Goal: Transaction & Acquisition: Book appointment/travel/reservation

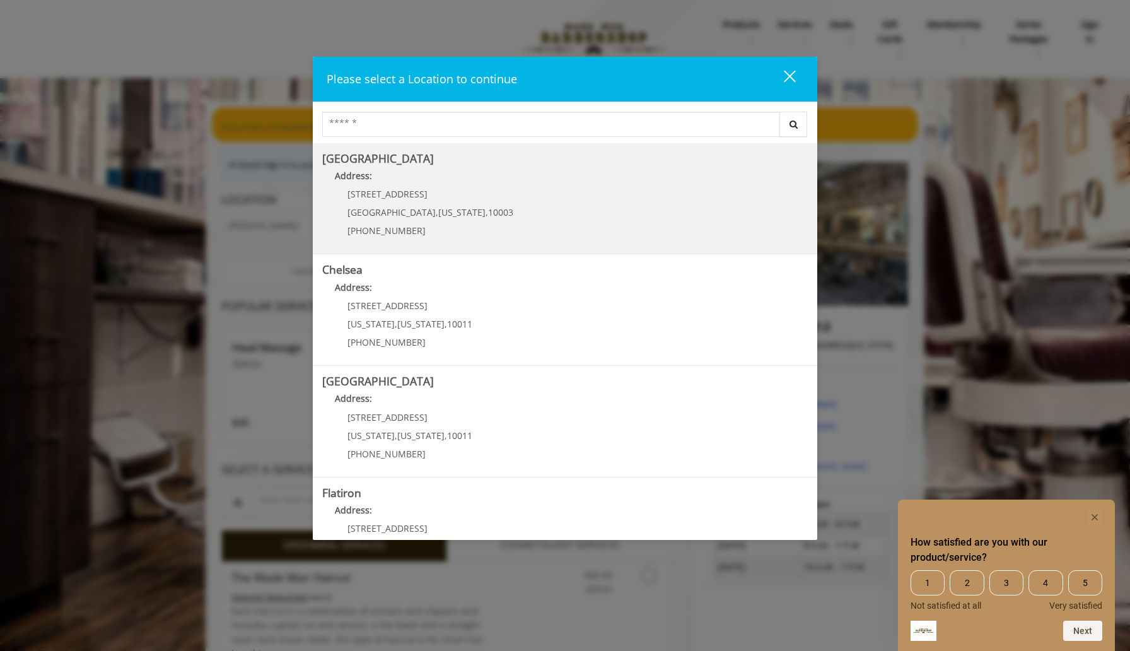
click at [529, 180] on Village "Address:" at bounding box center [564, 179] width 485 height 20
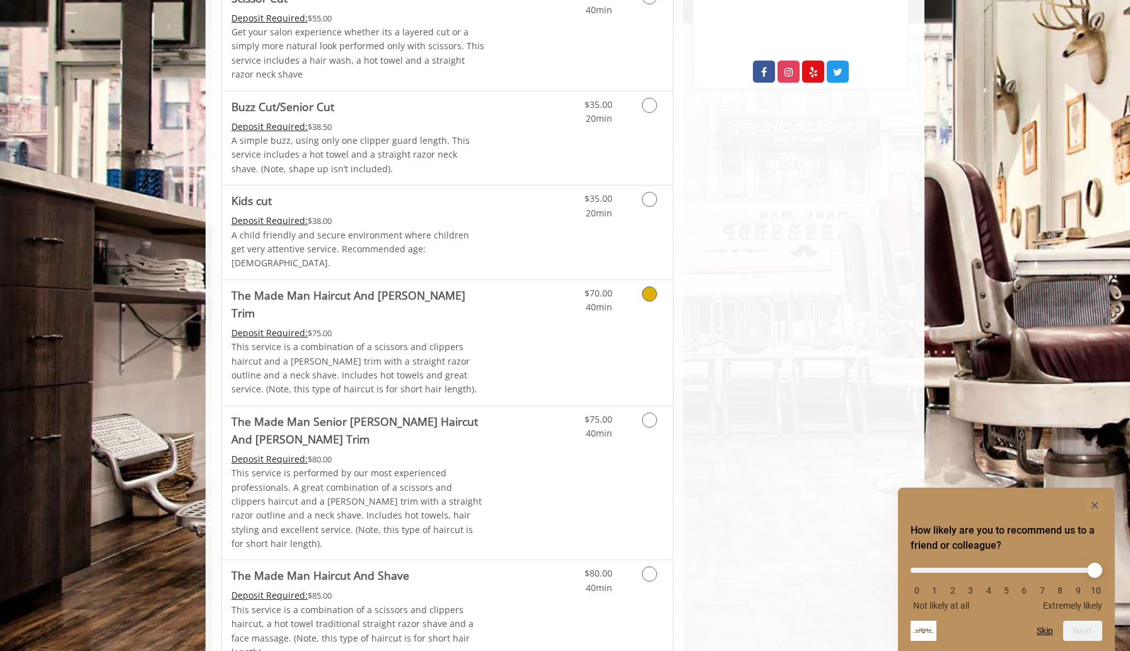
scroll to position [736, 0]
click at [562, 223] on div "$35.00 20min" at bounding box center [616, 234] width 113 height 94
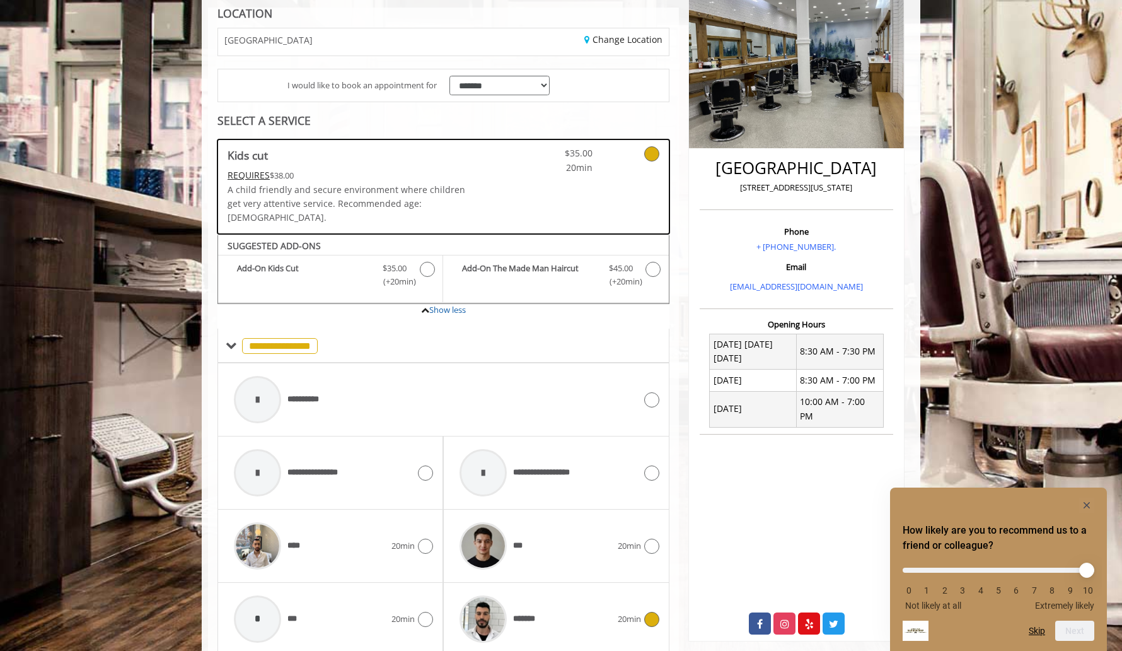
scroll to position [0, 0]
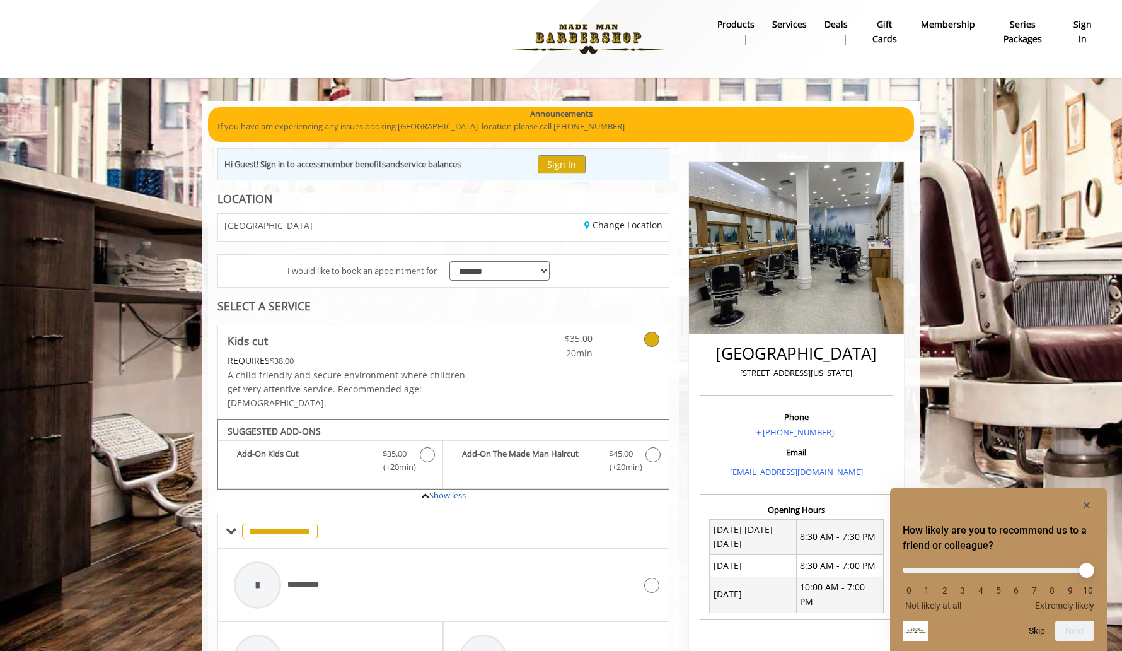
click at [507, 230] on div "Change Location" at bounding box center [560, 227] width 234 height 27
click at [605, 226] on link "Change Location" at bounding box center [623, 225] width 78 height 12
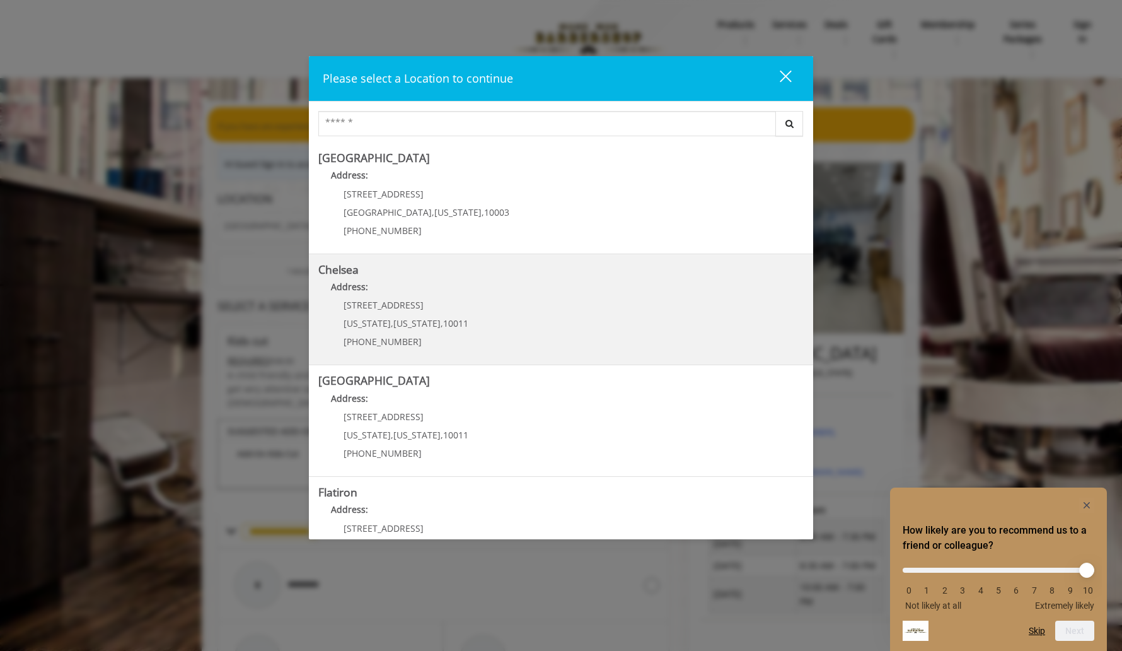
click at [431, 305] on p "169/170 W 23rd St" at bounding box center [406, 304] width 125 height 9
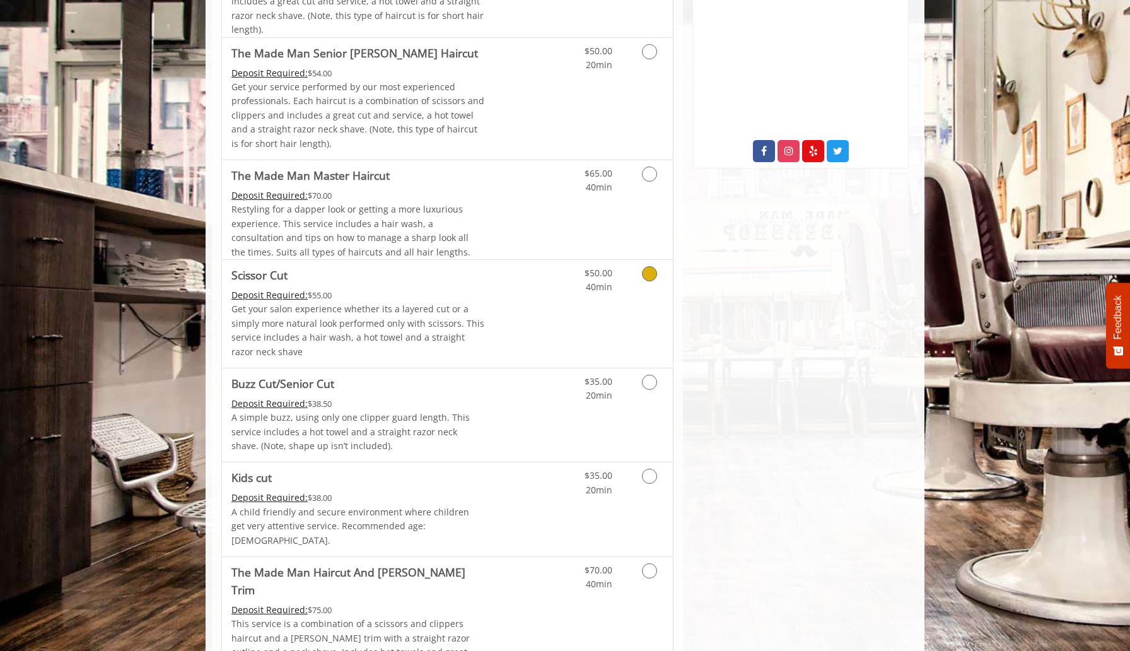
scroll to position [627, 0]
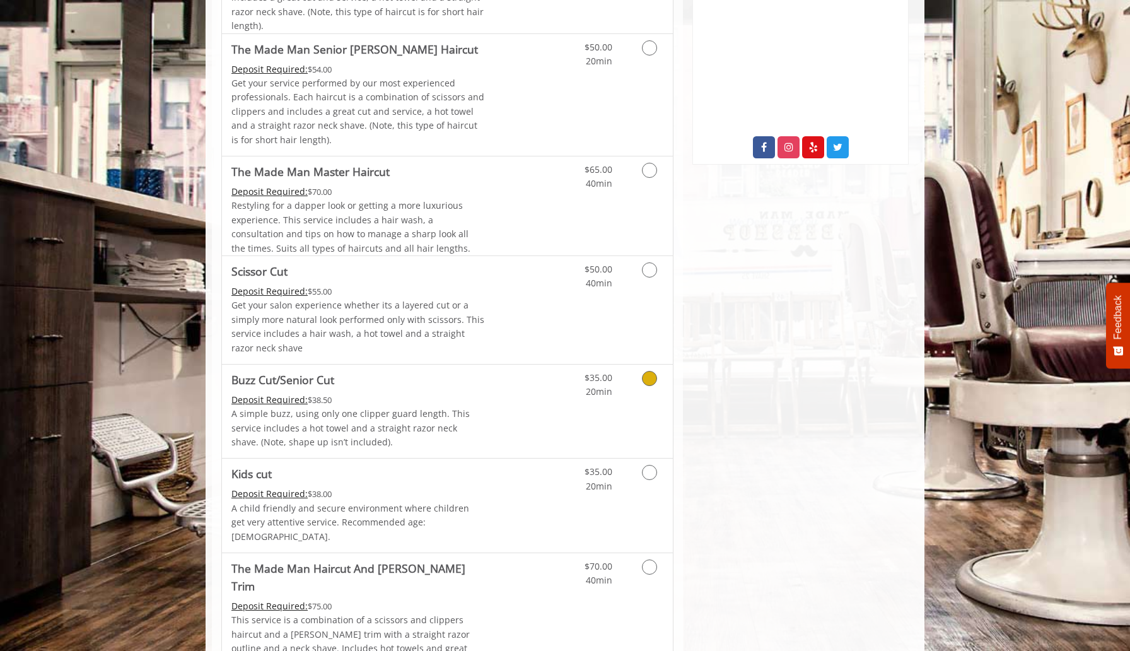
click at [402, 395] on div "Deposit Required: $38.50" at bounding box center [357, 400] width 253 height 14
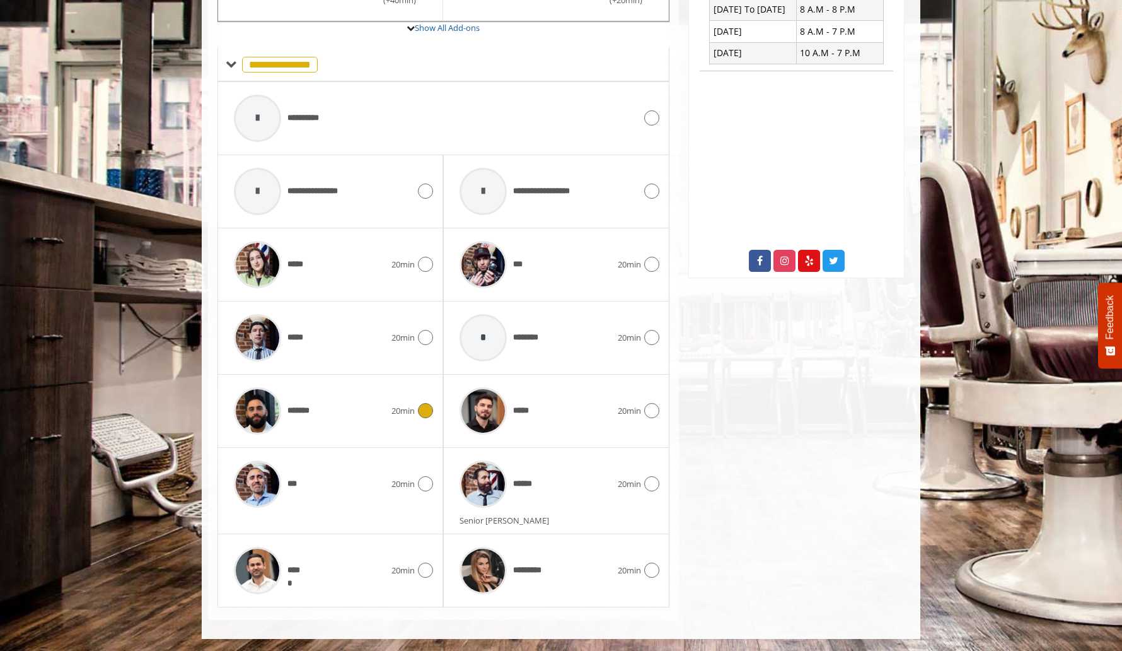
scroll to position [0, 0]
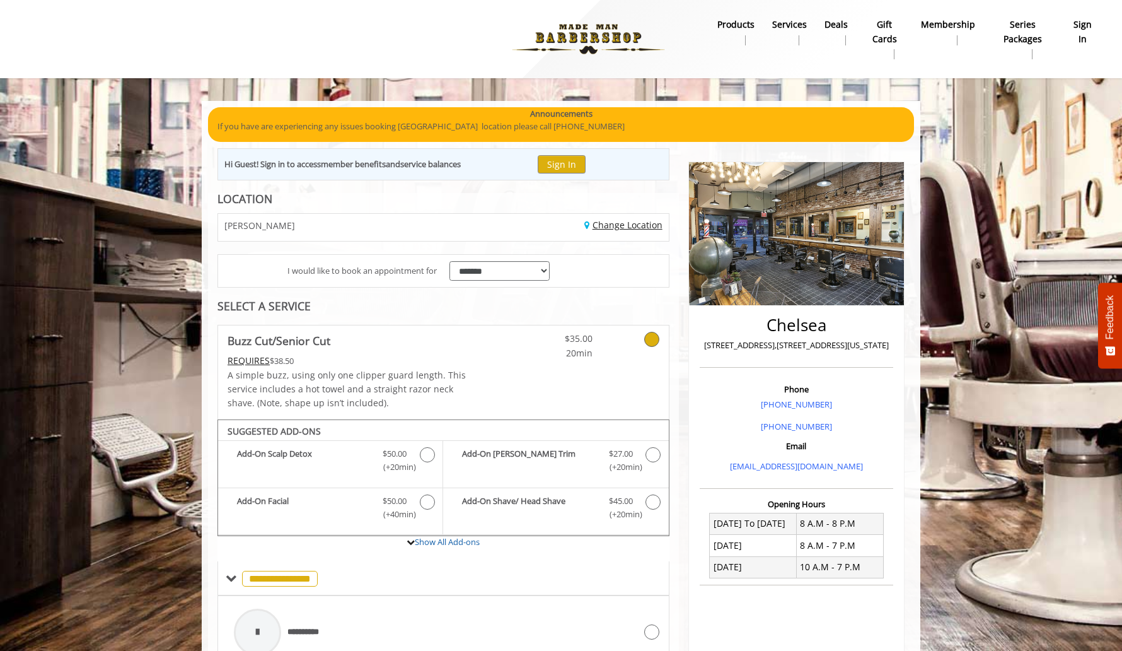
click at [596, 226] on link "Change Location" at bounding box center [623, 225] width 78 height 12
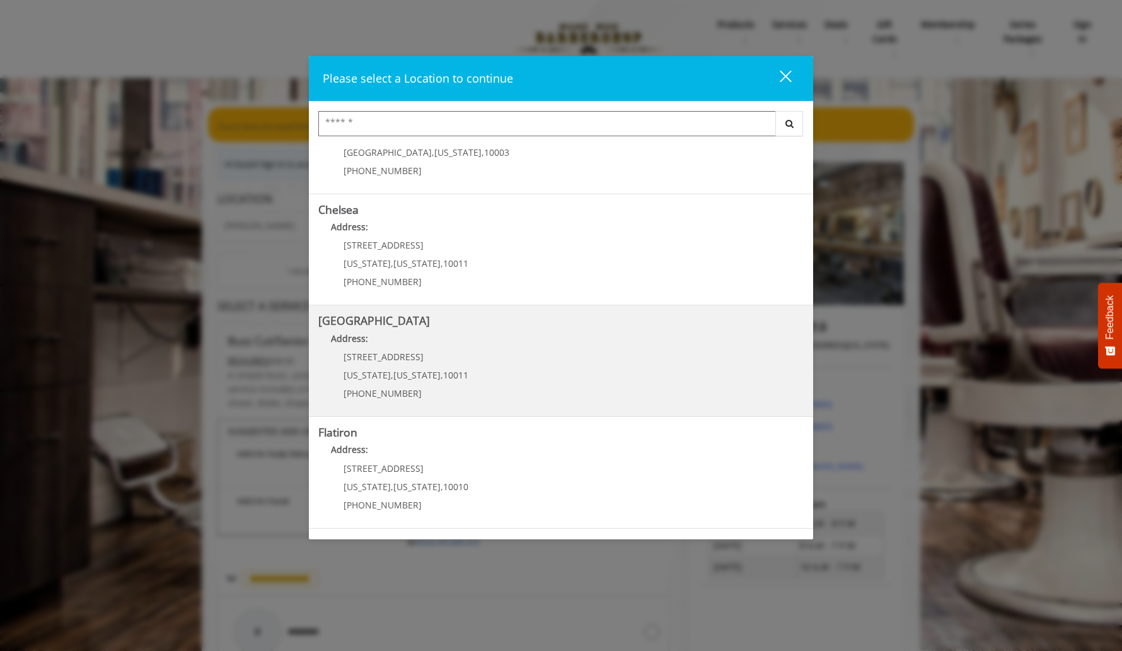
scroll to position [64, 0]
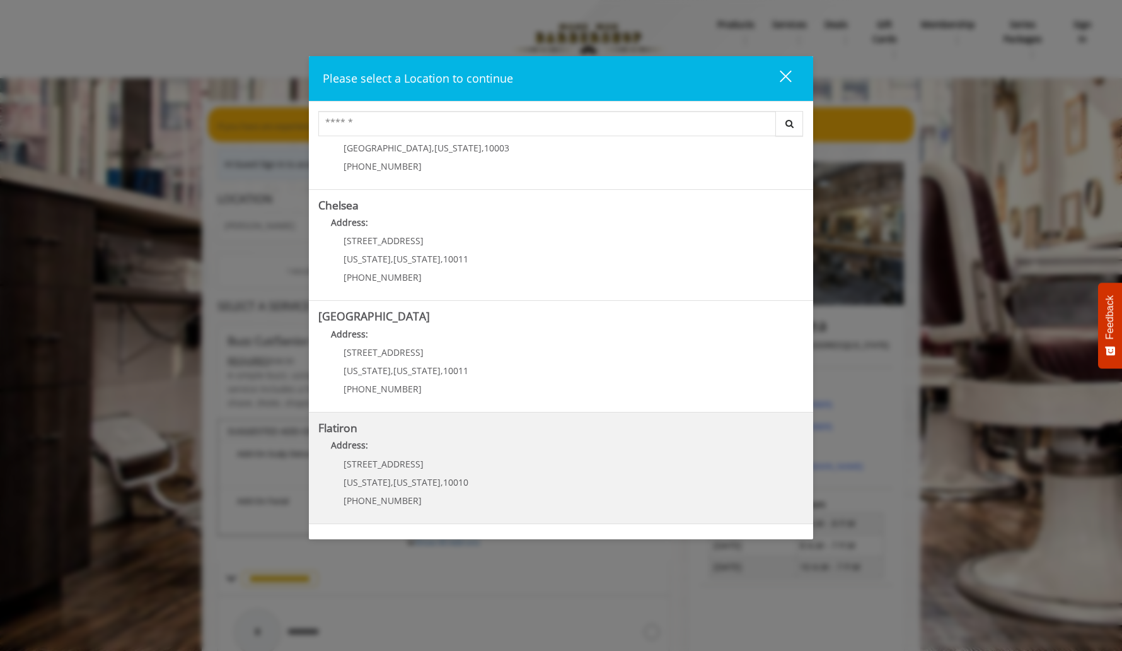
click at [403, 462] on p "[STREET_ADDRESS]" at bounding box center [406, 463] width 125 height 9
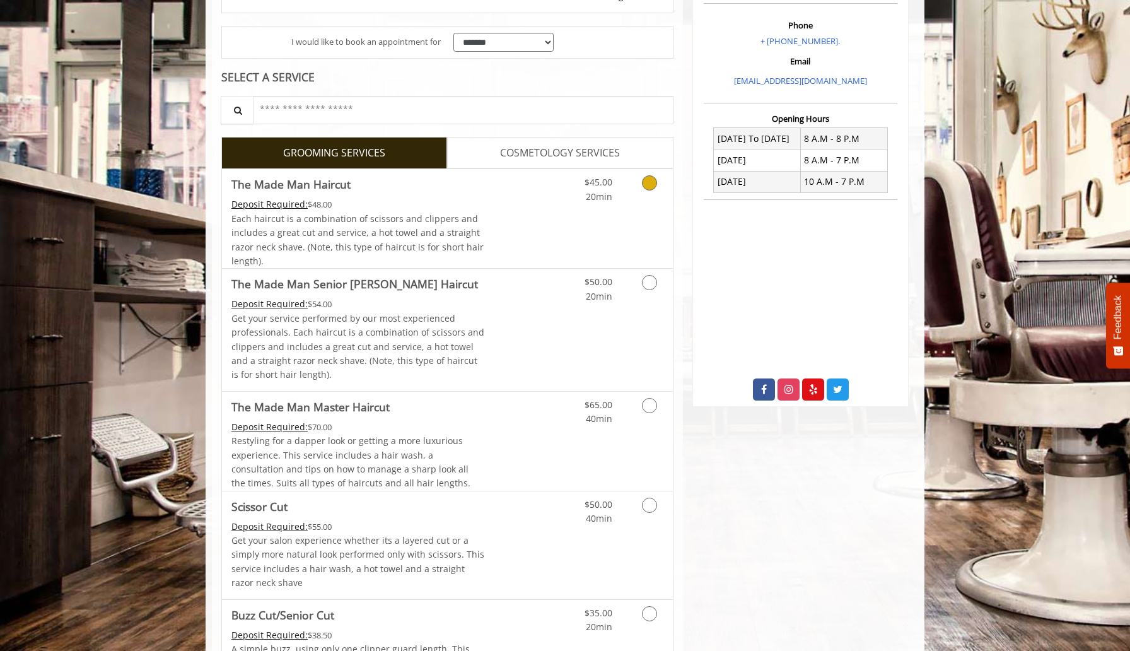
scroll to position [398, 0]
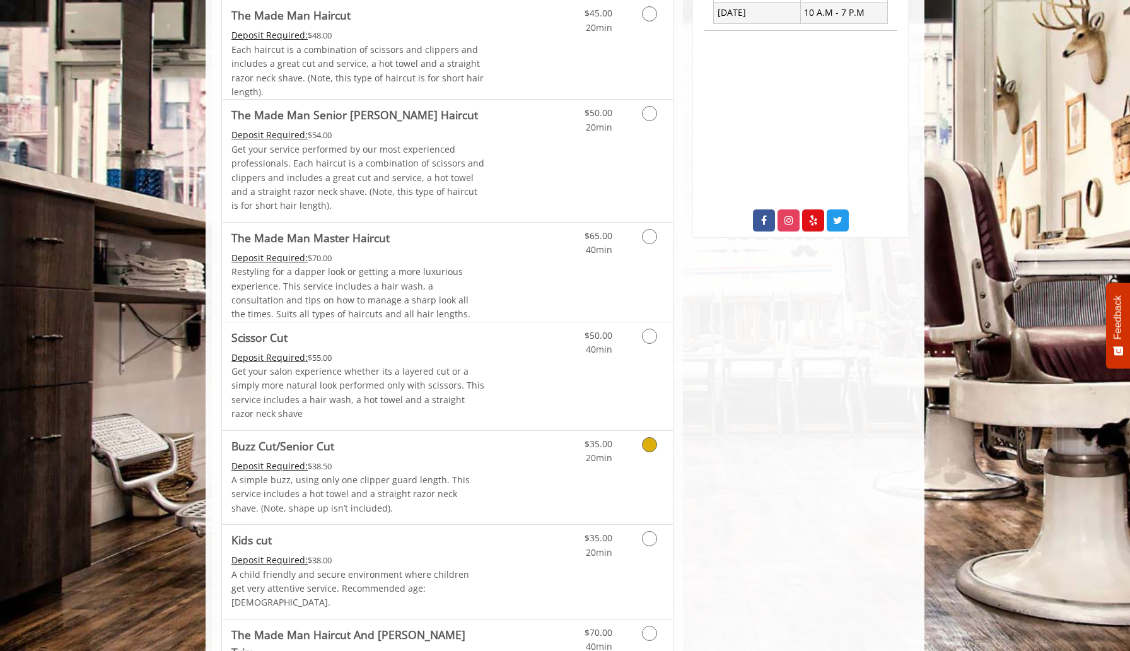
click at [403, 462] on div "Deposit Required: $38.50" at bounding box center [357, 466] width 253 height 14
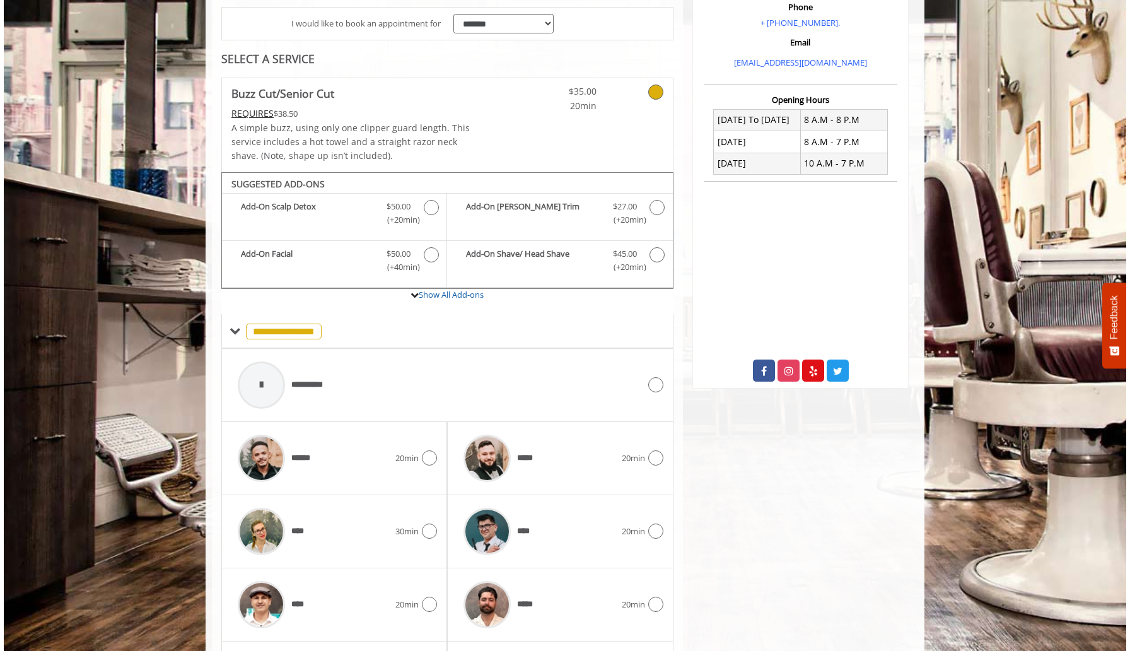
scroll to position [0, 0]
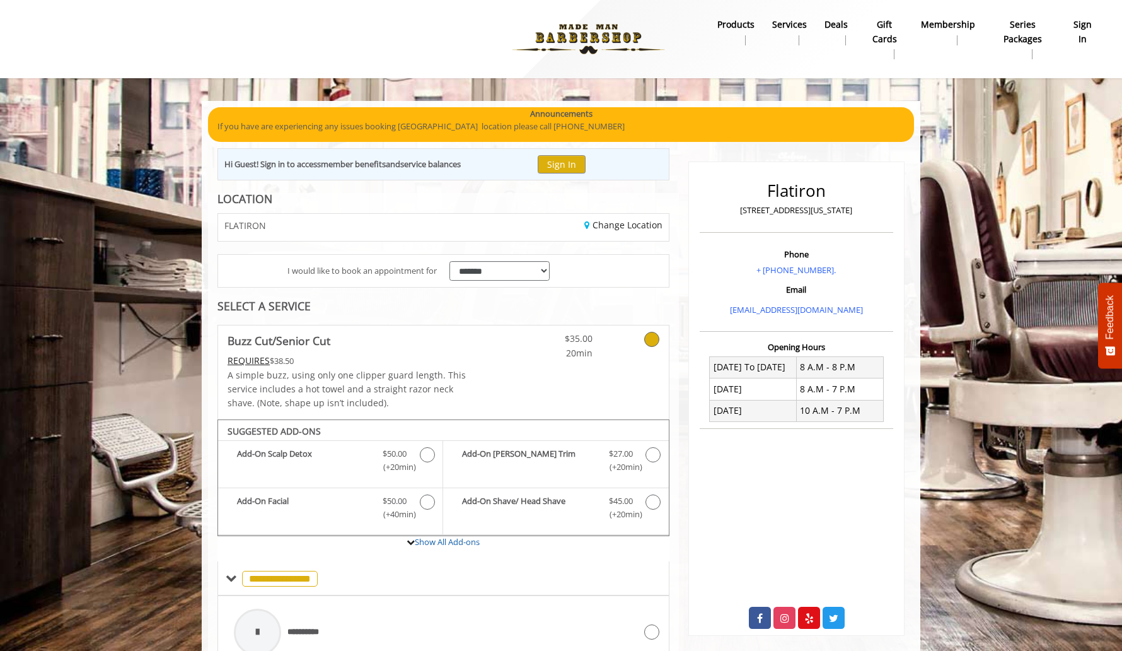
click at [497, 383] on link at bounding box center [500, 372] width 38 height 94
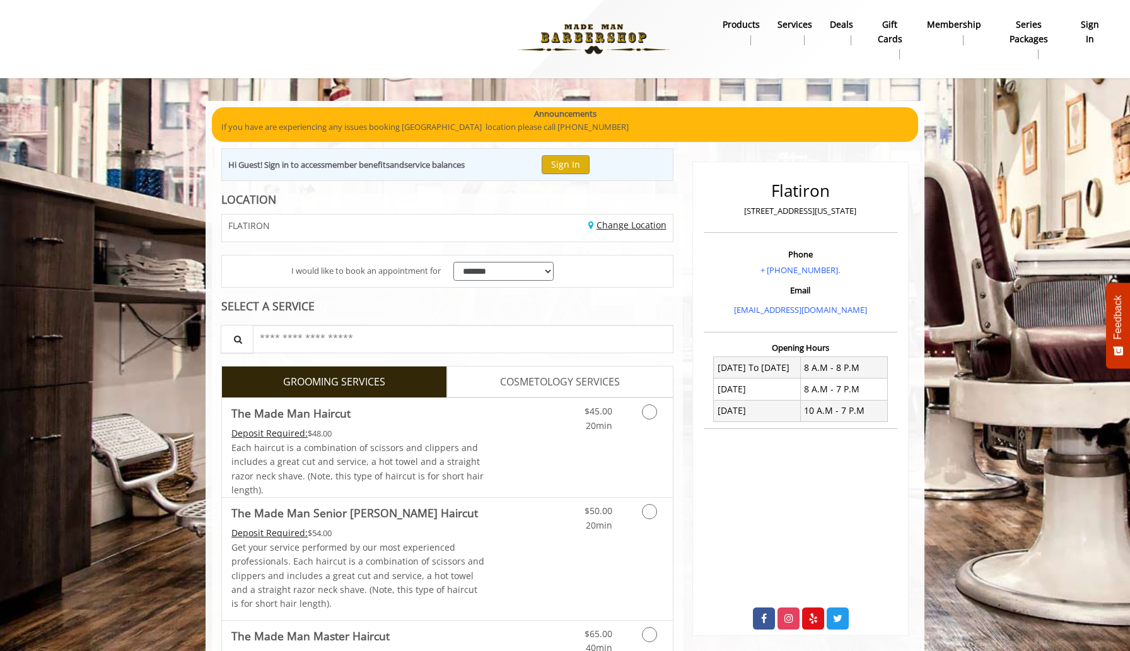
click at [605, 225] on link "Change Location" at bounding box center [627, 225] width 78 height 12
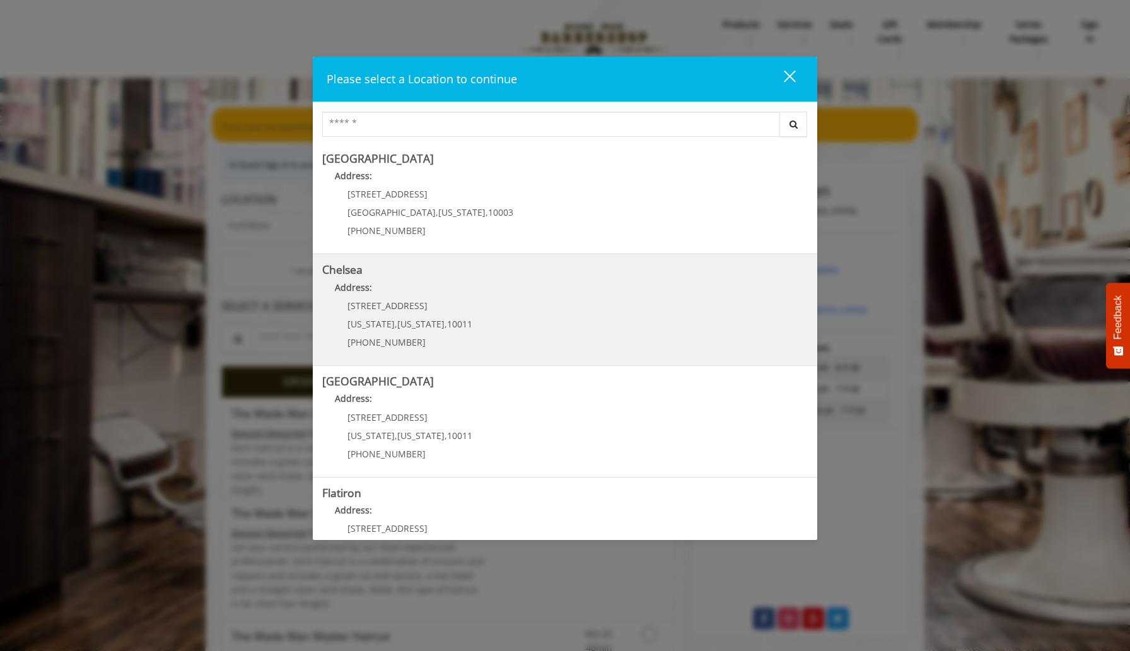
click at [500, 258] on div "Chelsea Address: 169/170 W 23rd St New York , New York , 10011 (917) 639-3902" at bounding box center [565, 310] width 504 height 112
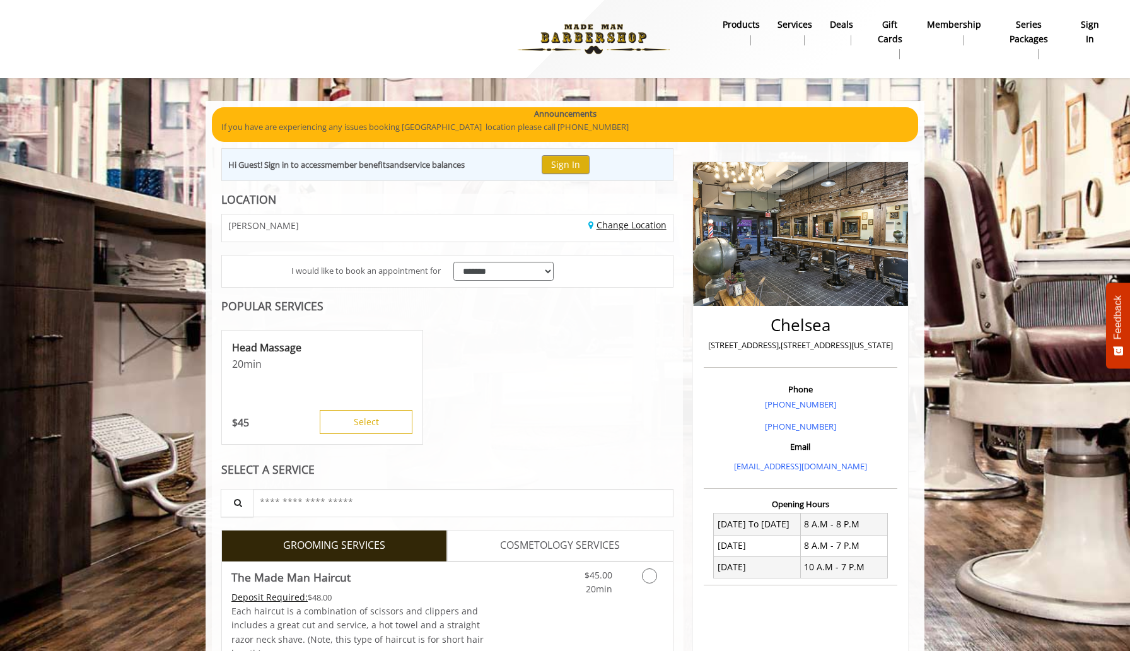
click at [632, 224] on link "Change Location" at bounding box center [627, 225] width 78 height 12
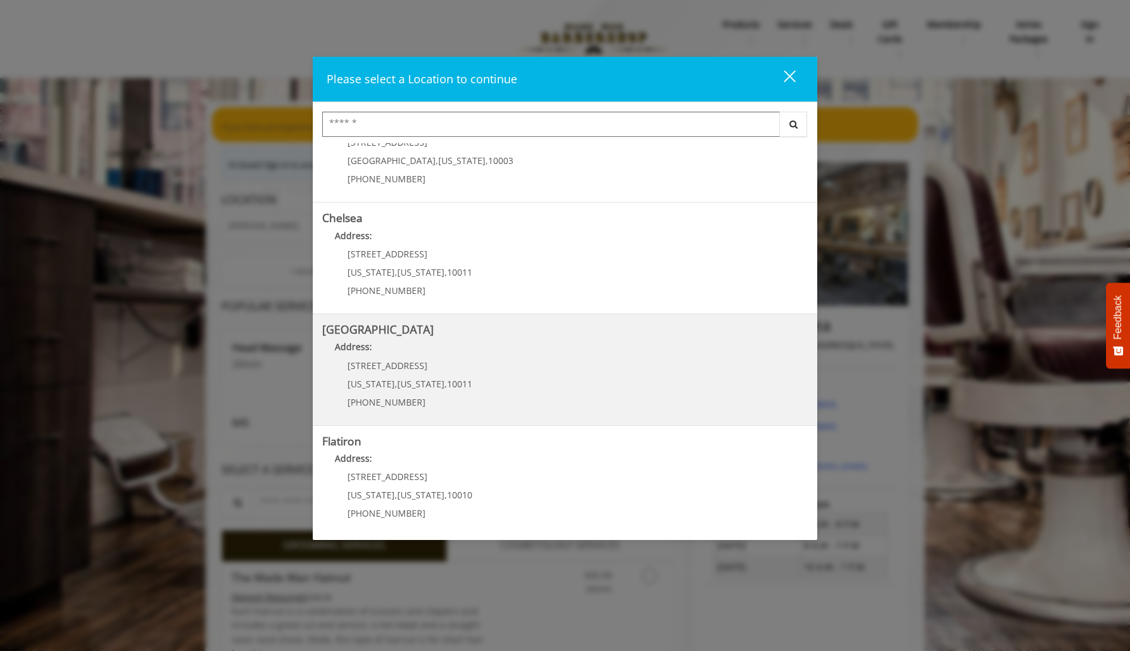
scroll to position [54, 0]
click at [495, 401] on Street "Chelsea 15th Street Address: 267 W 15th St New York , New York , 10011 (646) 85…" at bounding box center [564, 367] width 485 height 92
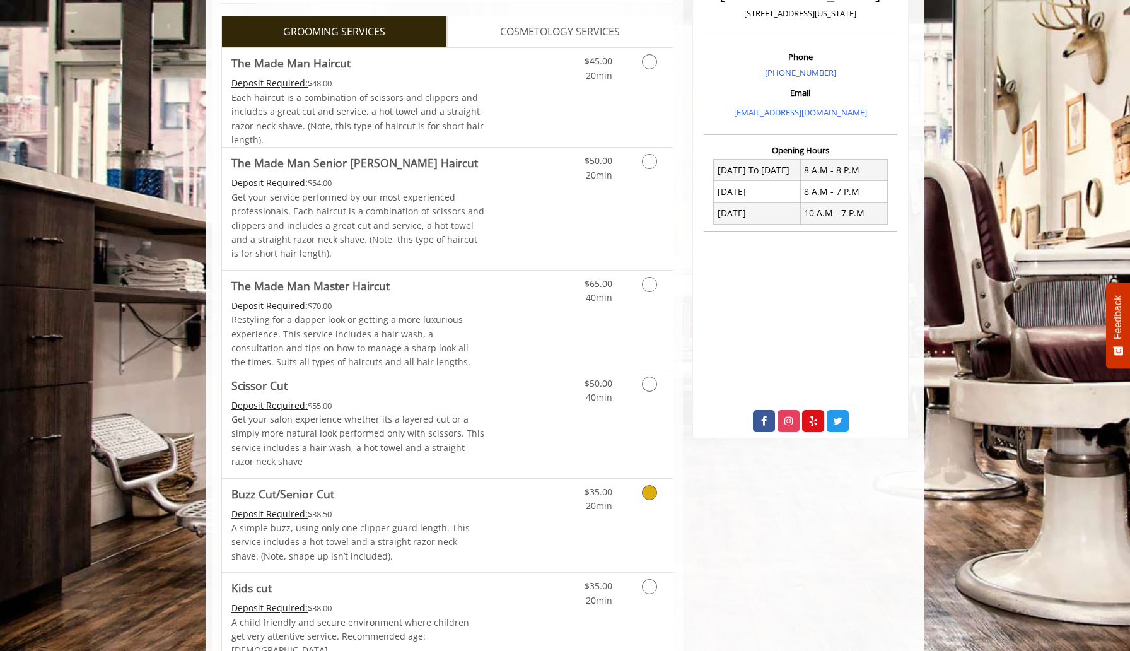
scroll to position [354, 0]
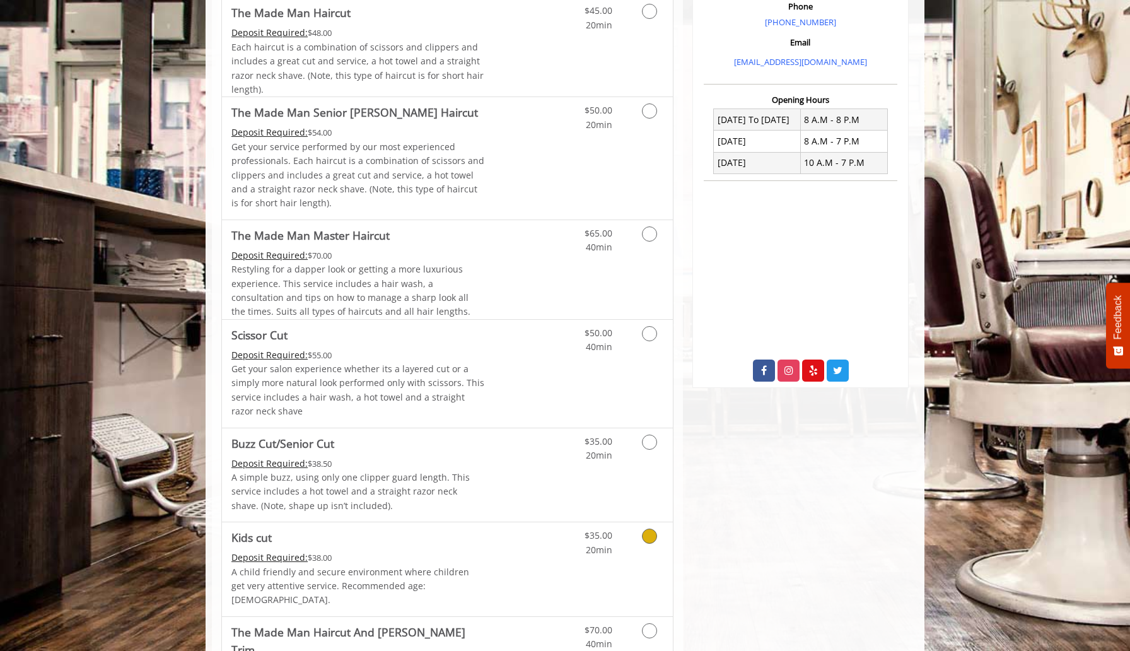
click at [475, 546] on span "Kids cut" at bounding box center [357, 537] width 253 height 18
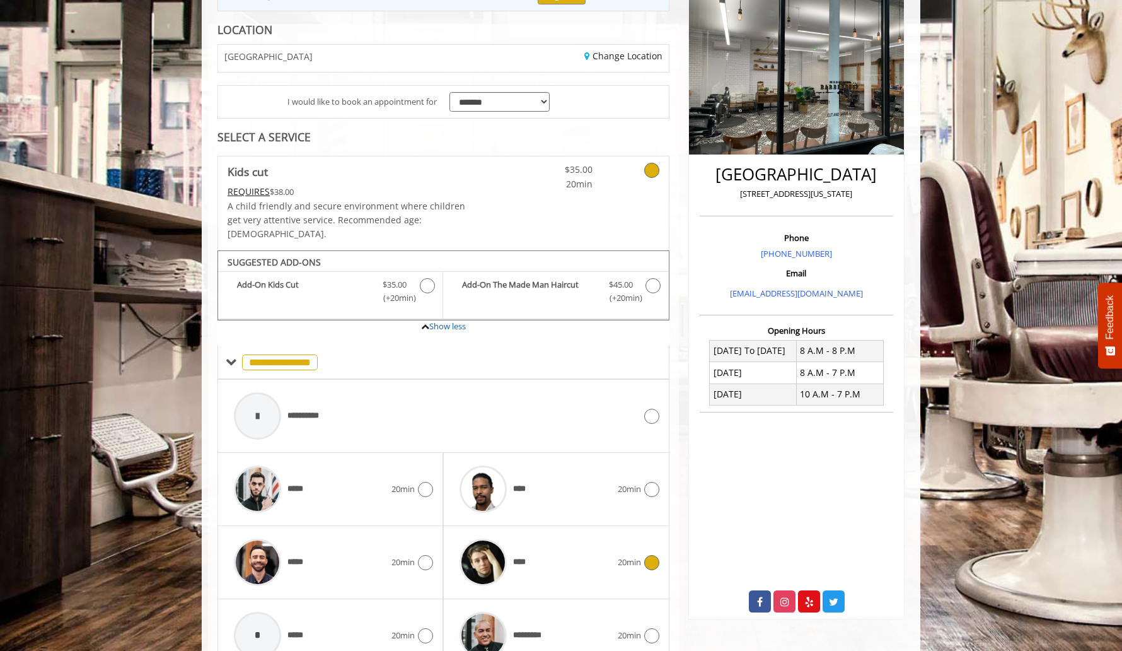
scroll to position [220, 0]
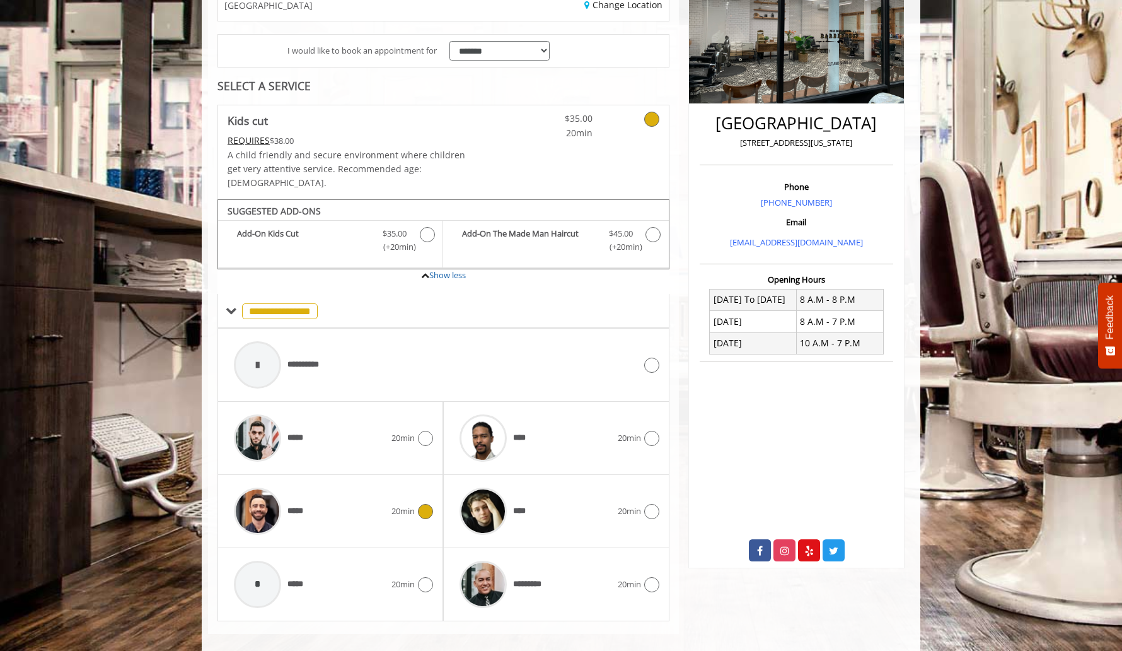
click at [361, 490] on div "*****" at bounding box center [310, 511] width 164 height 60
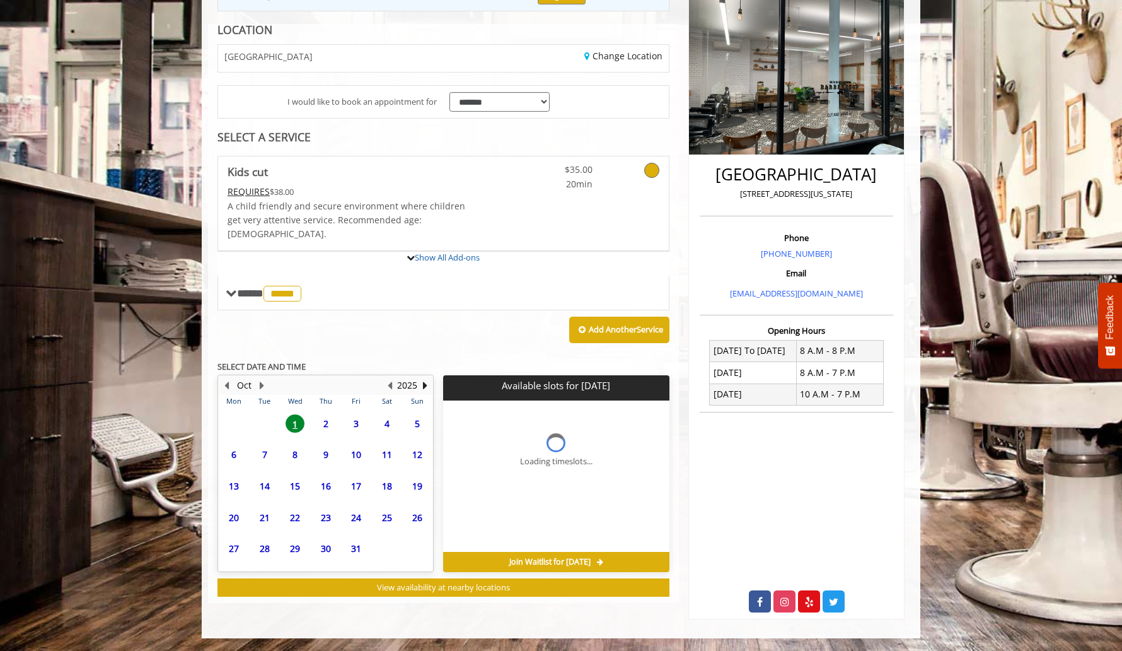
scroll to position [207, 0]
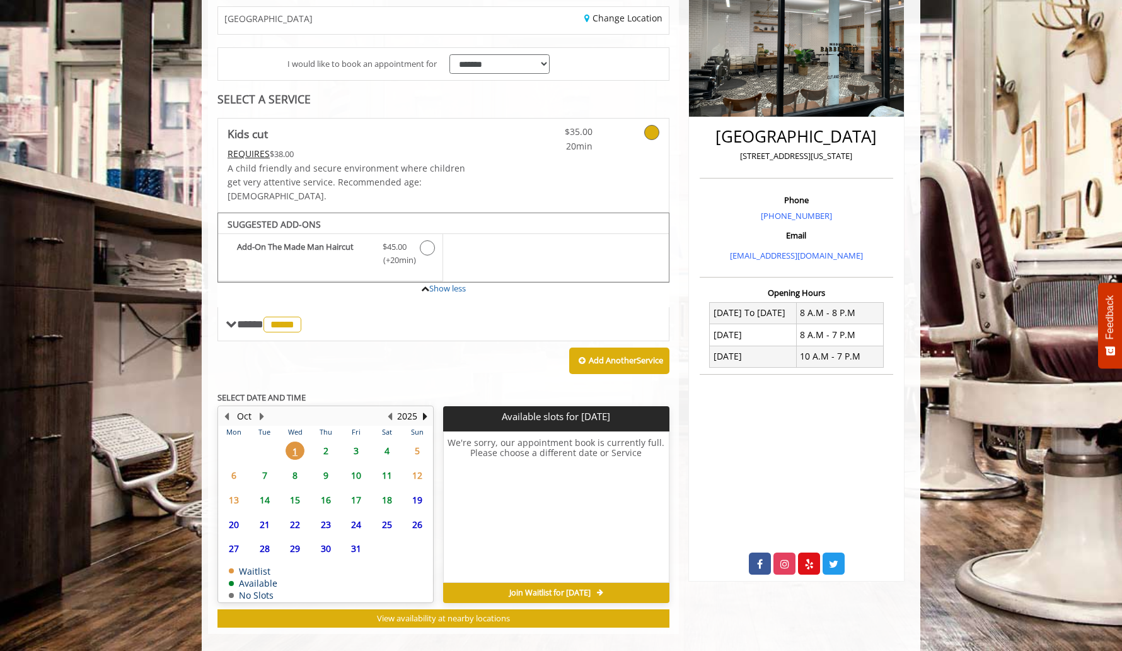
click at [327, 441] on span "2" at bounding box center [325, 450] width 19 height 18
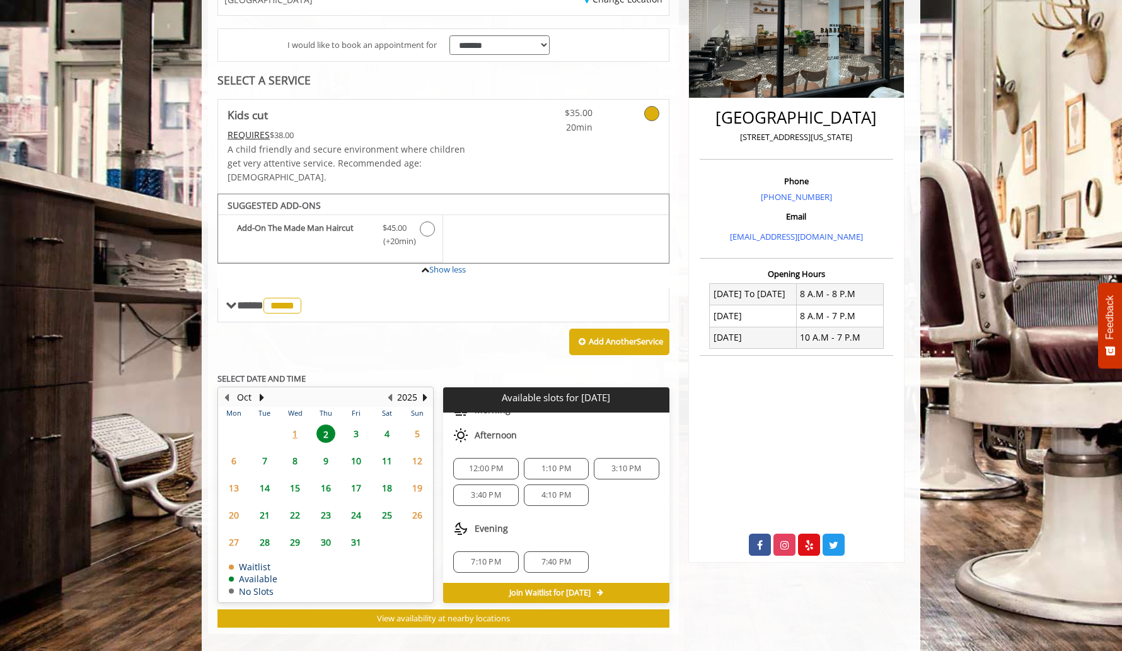
scroll to position [0, 0]
click at [475, 542] on div "3:40 PM" at bounding box center [485, 551] width 65 height 21
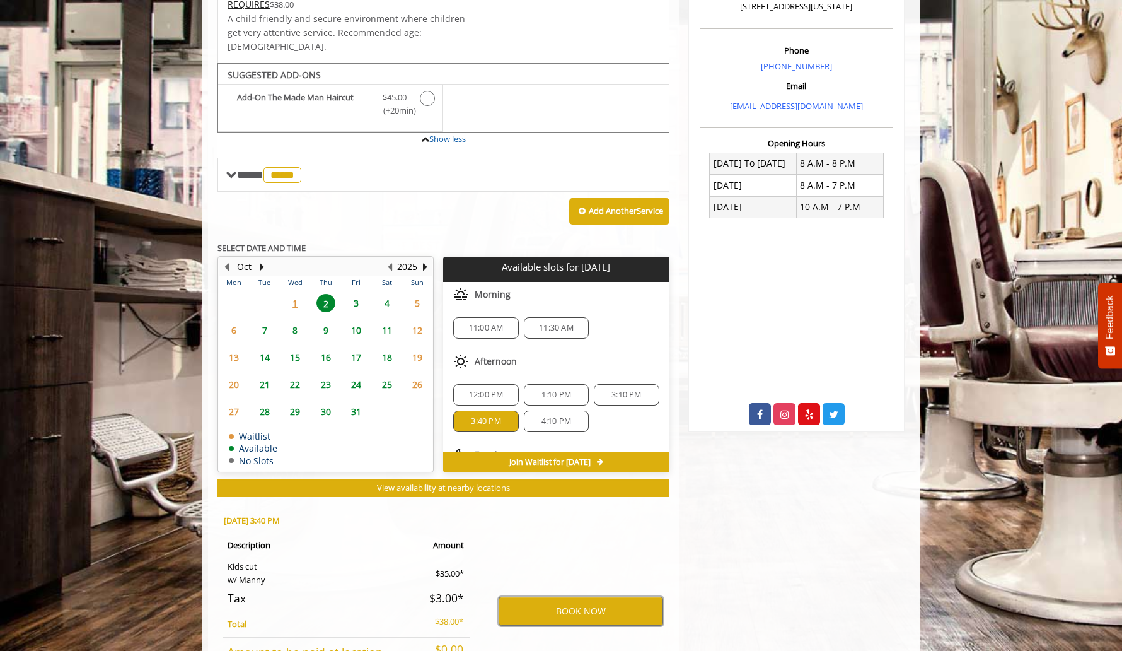
scroll to position [359, 0]
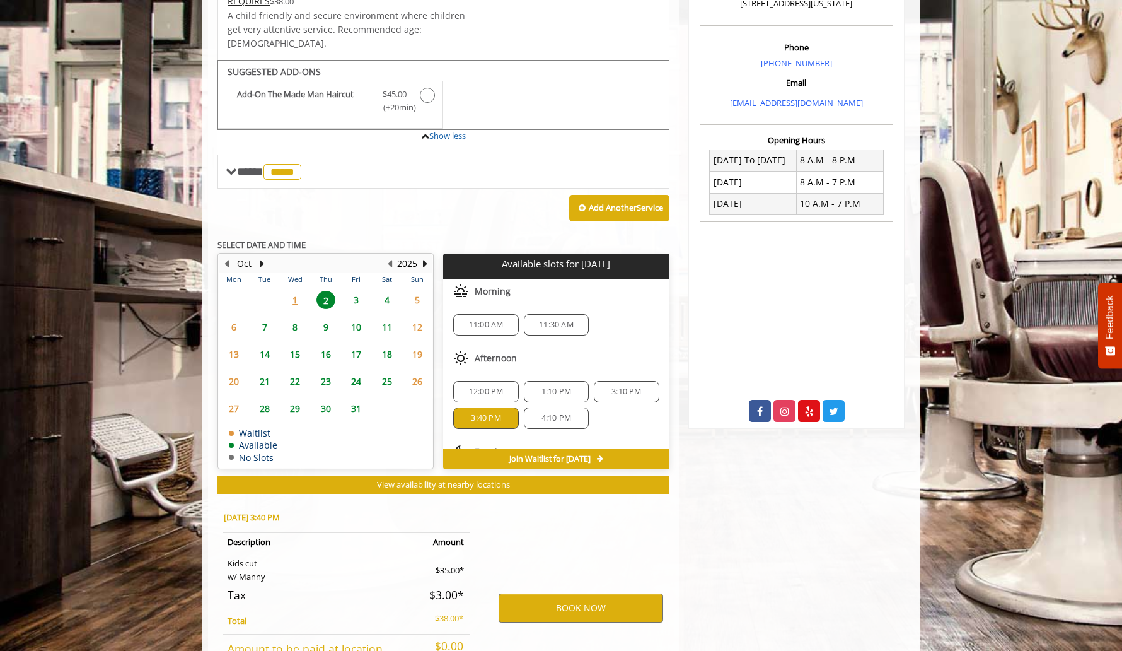
click at [583, 546] on div "BOOK NOW" at bounding box center [581, 607] width 196 height 215
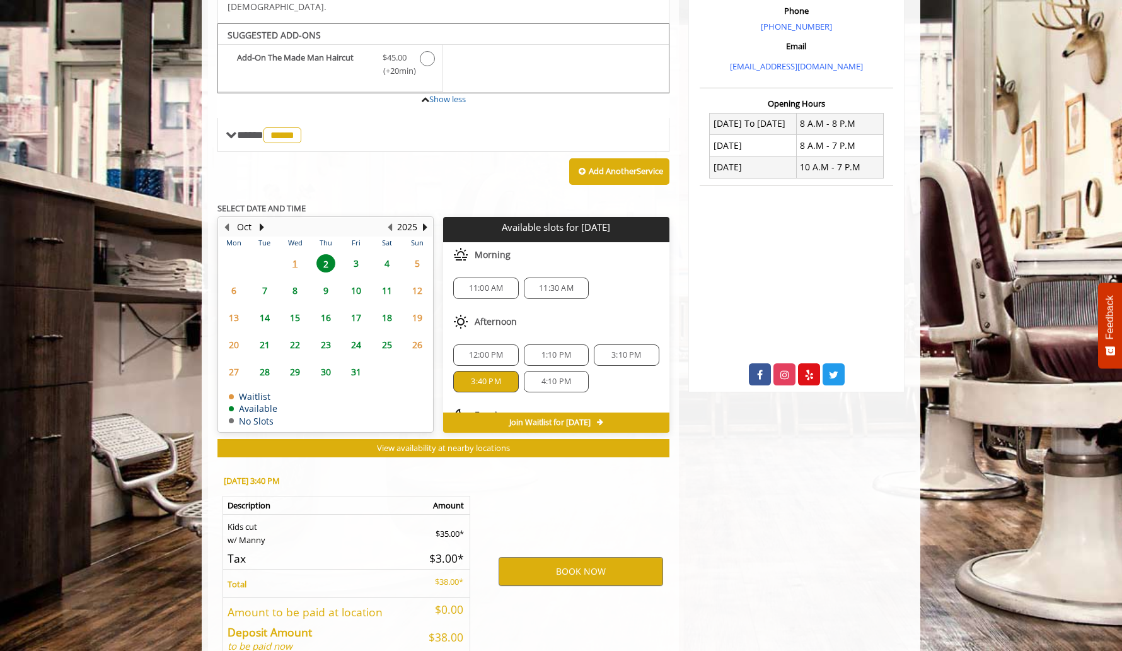
scroll to position [453, 0]
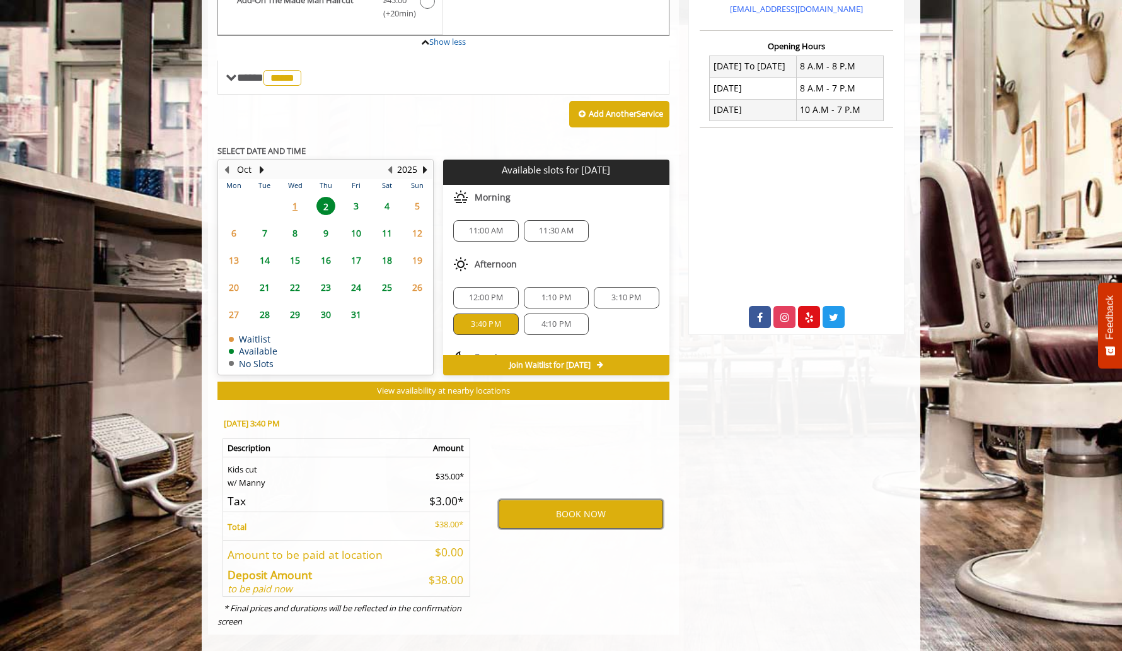
click at [594, 504] on button "BOOK NOW" at bounding box center [581, 513] width 165 height 29
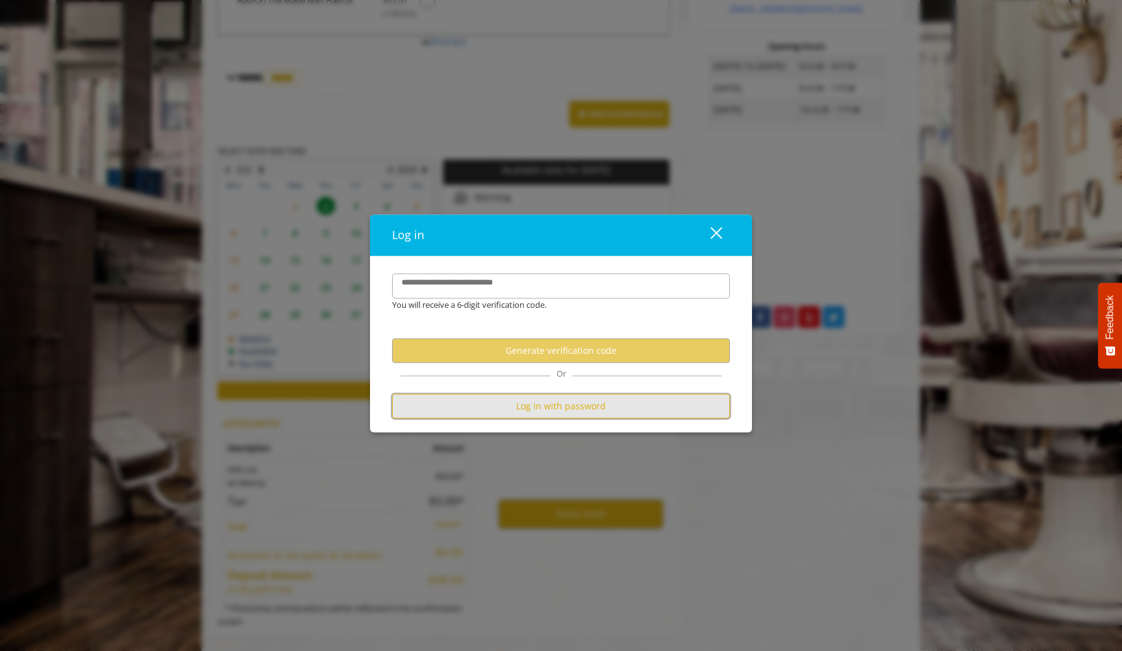
click at [530, 405] on button "Log in with password" at bounding box center [561, 406] width 338 height 25
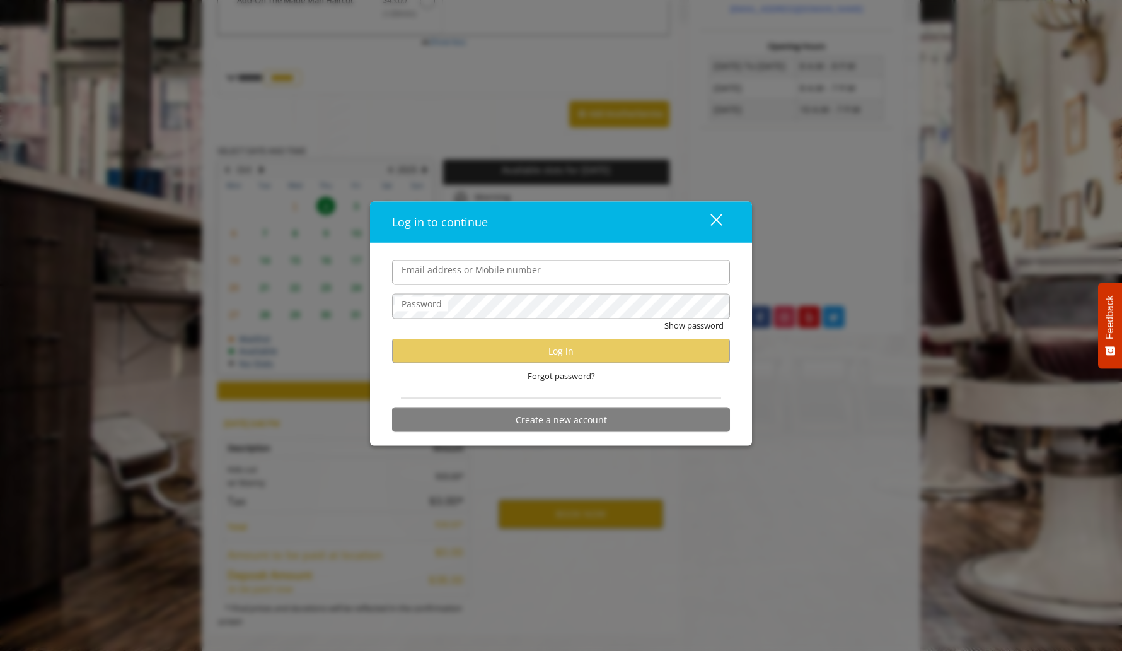
click at [512, 270] on input "Email address or Mobile number" at bounding box center [561, 272] width 338 height 25
type input "**********"
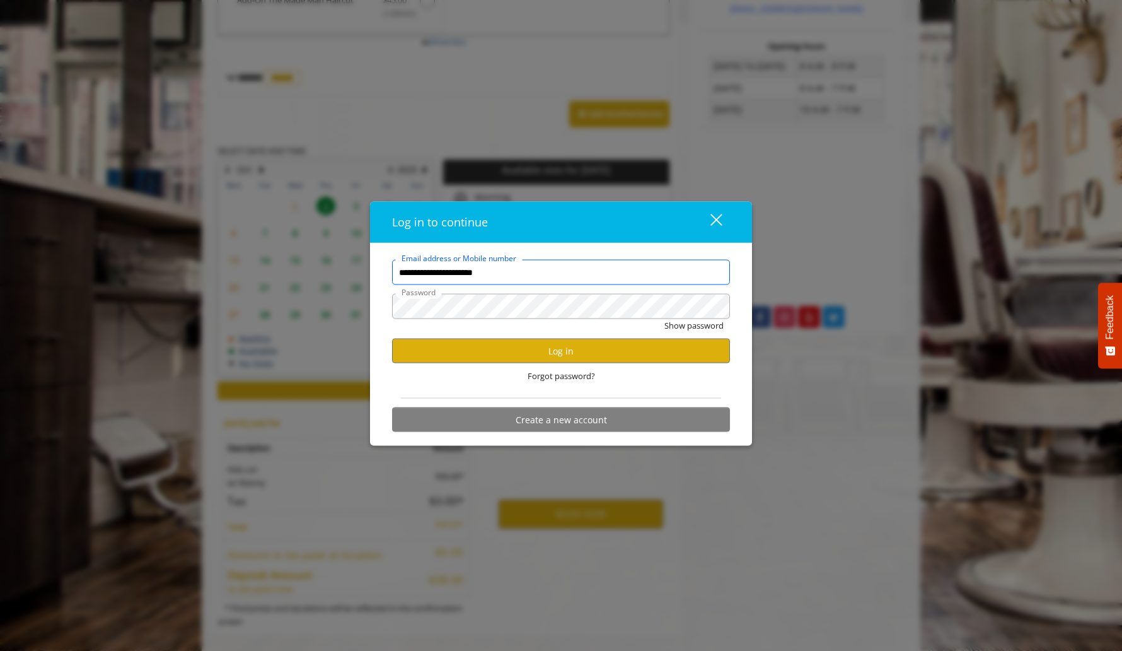
scroll to position [0, 0]
click at [562, 350] on button "Log in" at bounding box center [561, 350] width 338 height 25
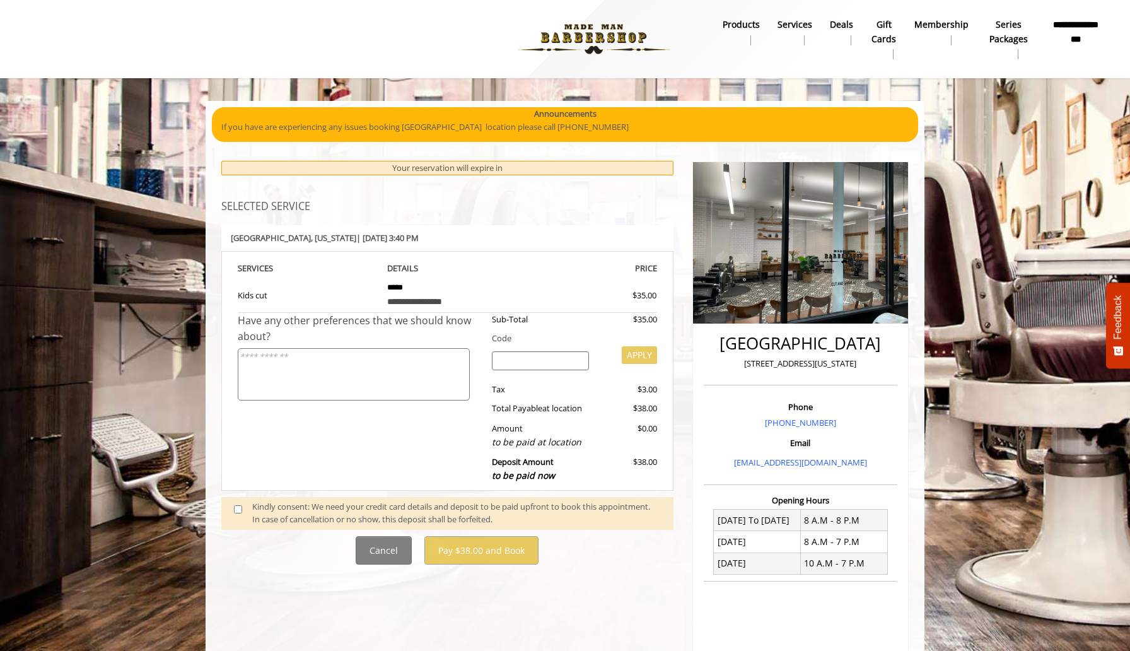
click at [262, 515] on div "Kindly consent: We need your credit card details and deposit to be paid upfront…" at bounding box center [456, 513] width 408 height 26
click at [381, 378] on textarea at bounding box center [354, 374] width 232 height 52
click at [521, 357] on input "search" at bounding box center [541, 360] width 98 height 19
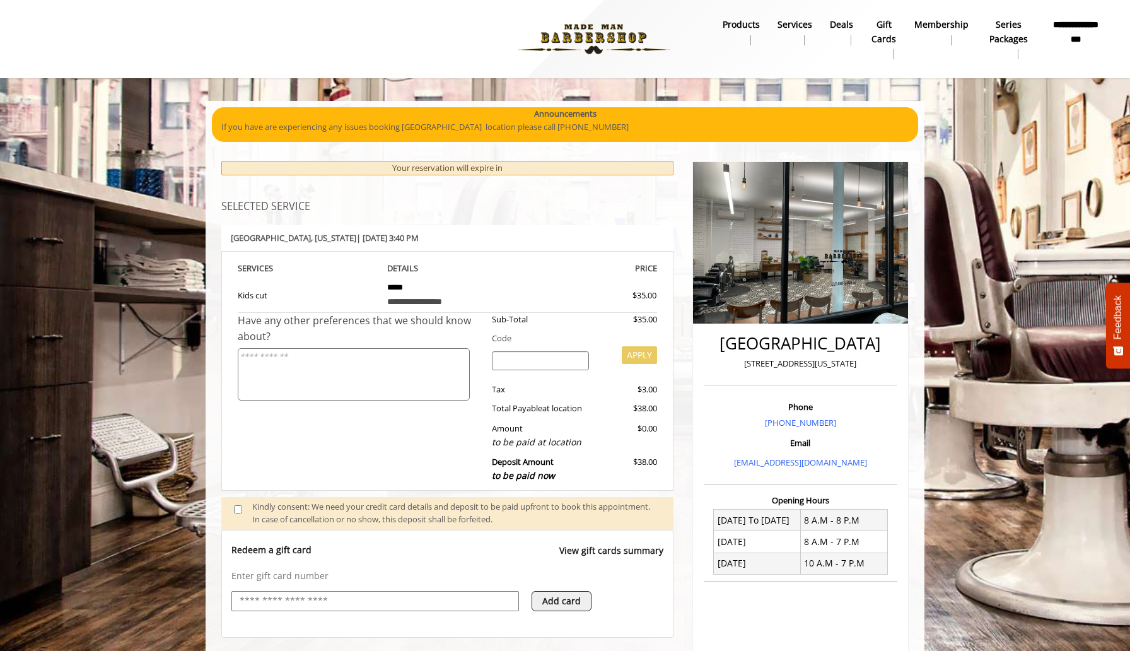
scroll to position [115, 0]
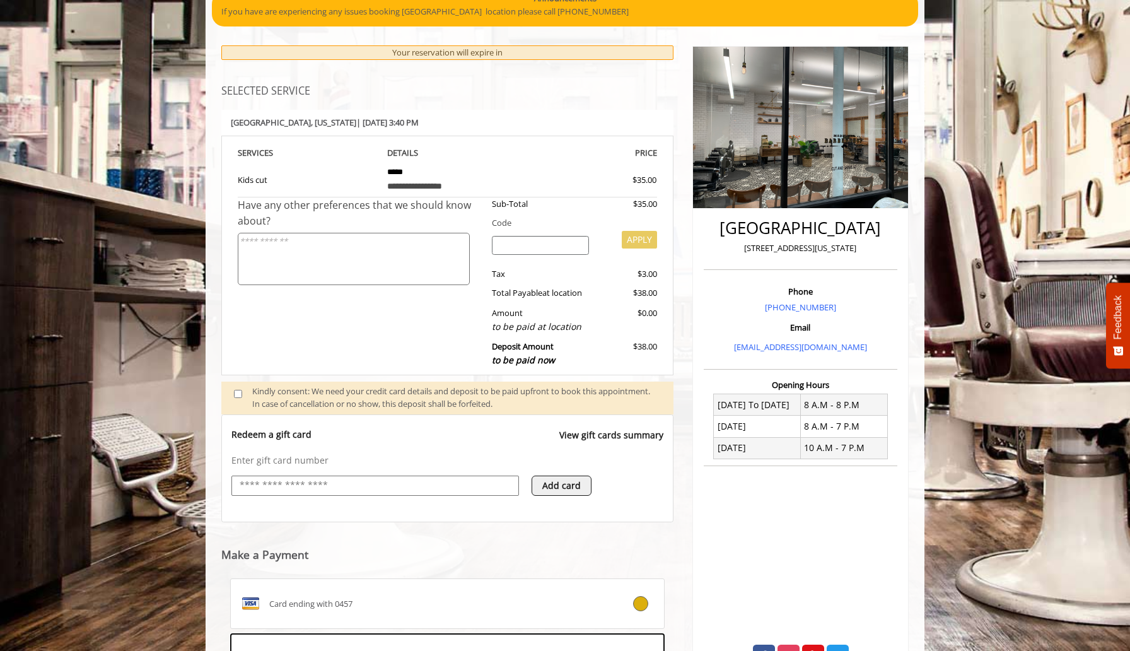
click at [348, 485] on input "text" at bounding box center [375, 485] width 274 height 15
type input "**********"
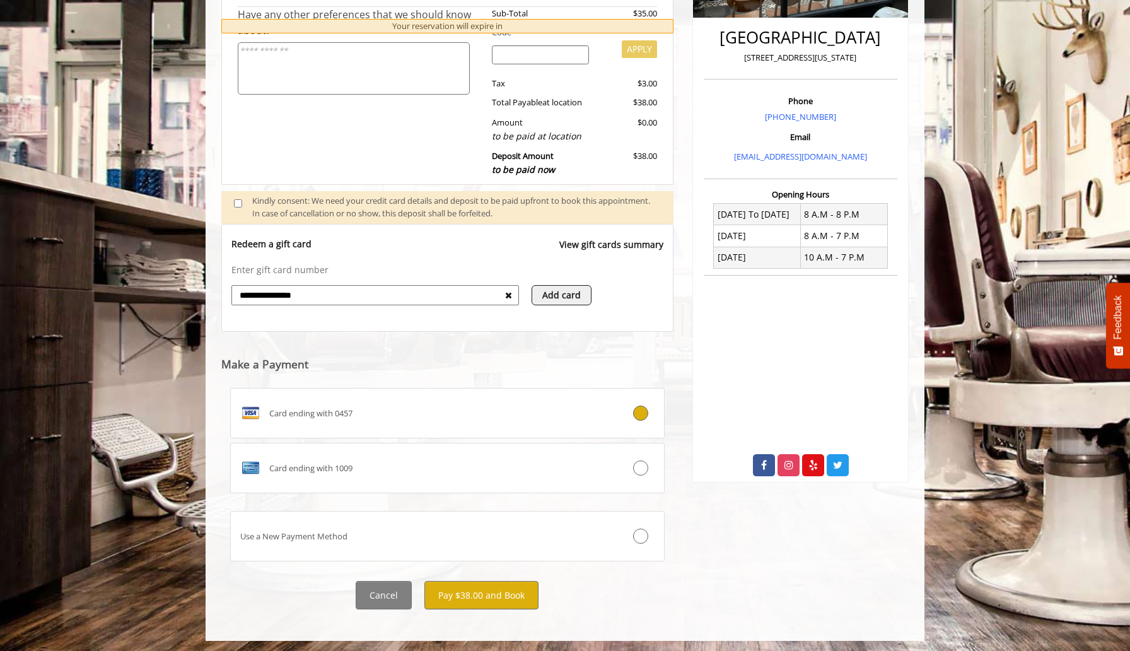
scroll to position [308, 0]
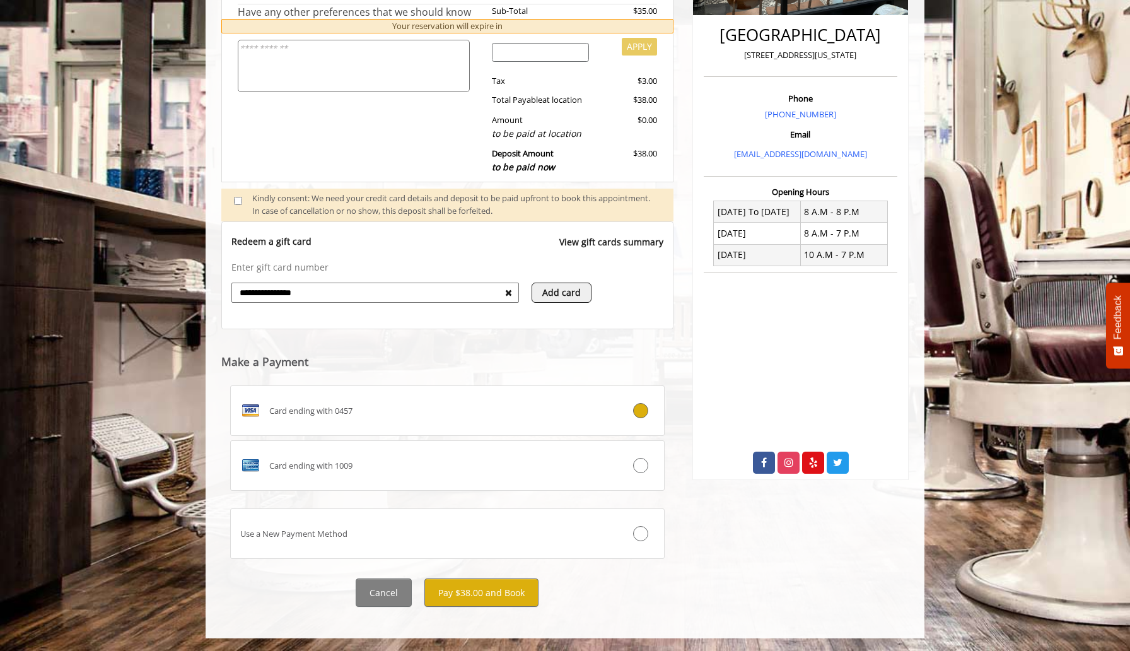
click at [508, 291] on icon at bounding box center [508, 292] width 7 height 9
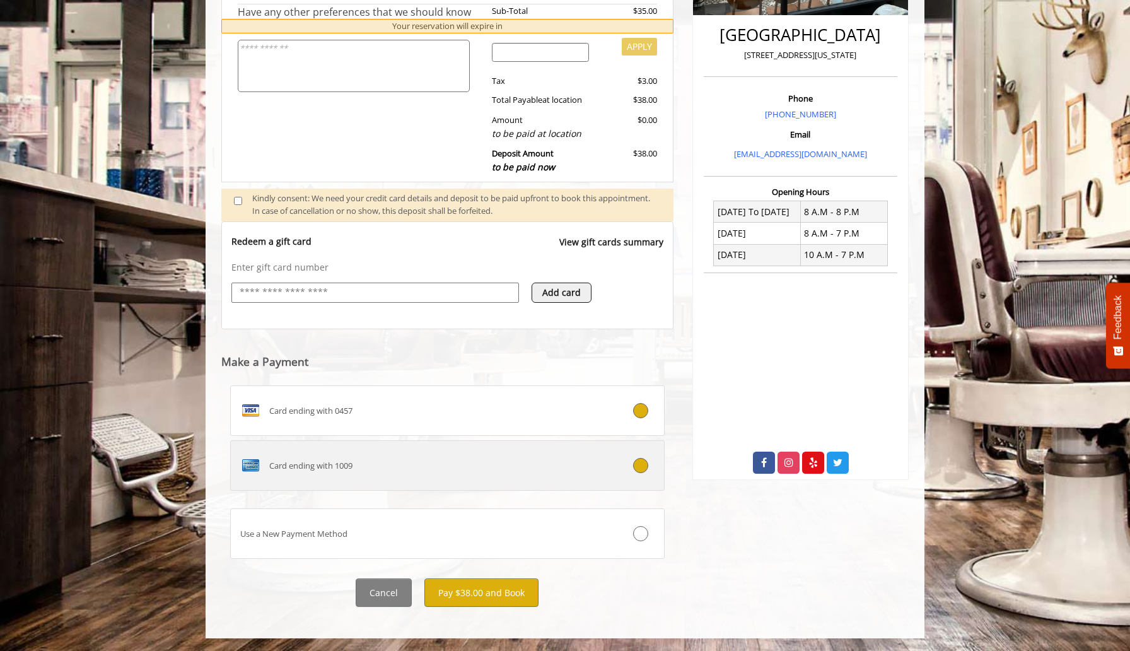
click at [400, 464] on div "Card ending with 1009" at bounding box center [411, 465] width 361 height 20
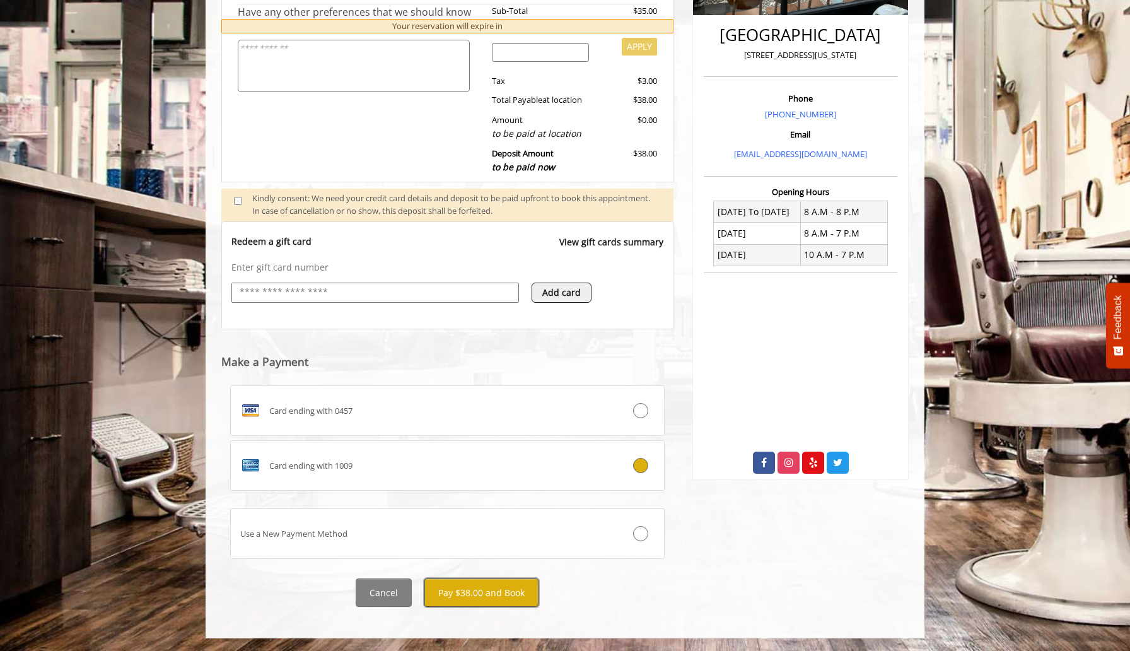
click at [449, 594] on button "Pay $38.00 and Book" at bounding box center [481, 592] width 114 height 28
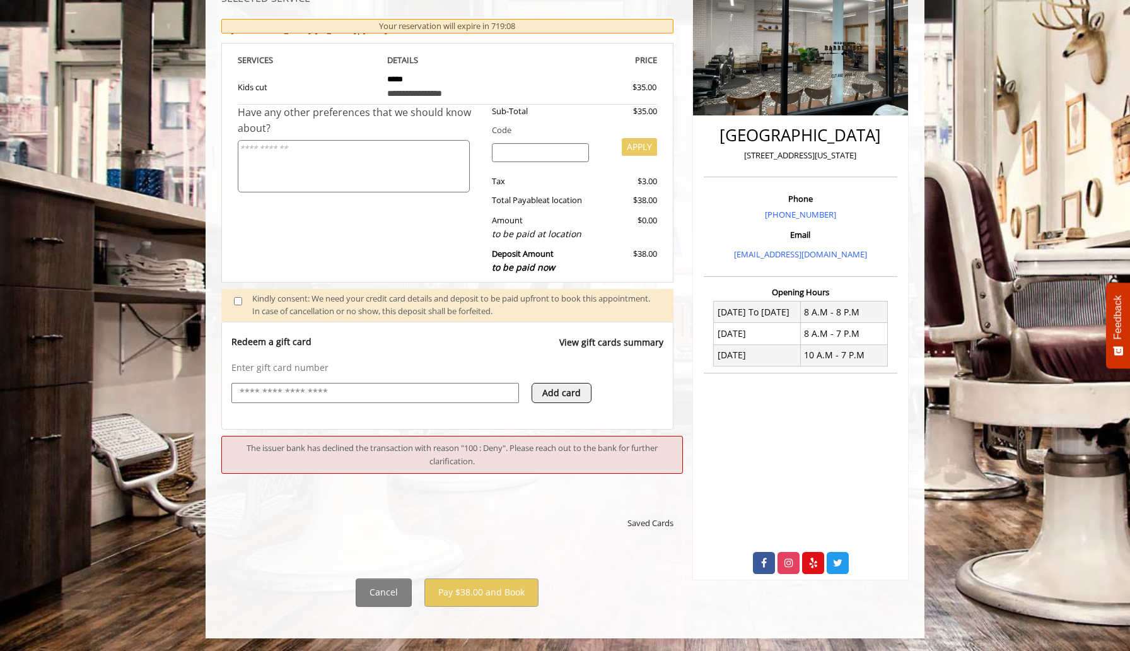
scroll to position [219, 0]
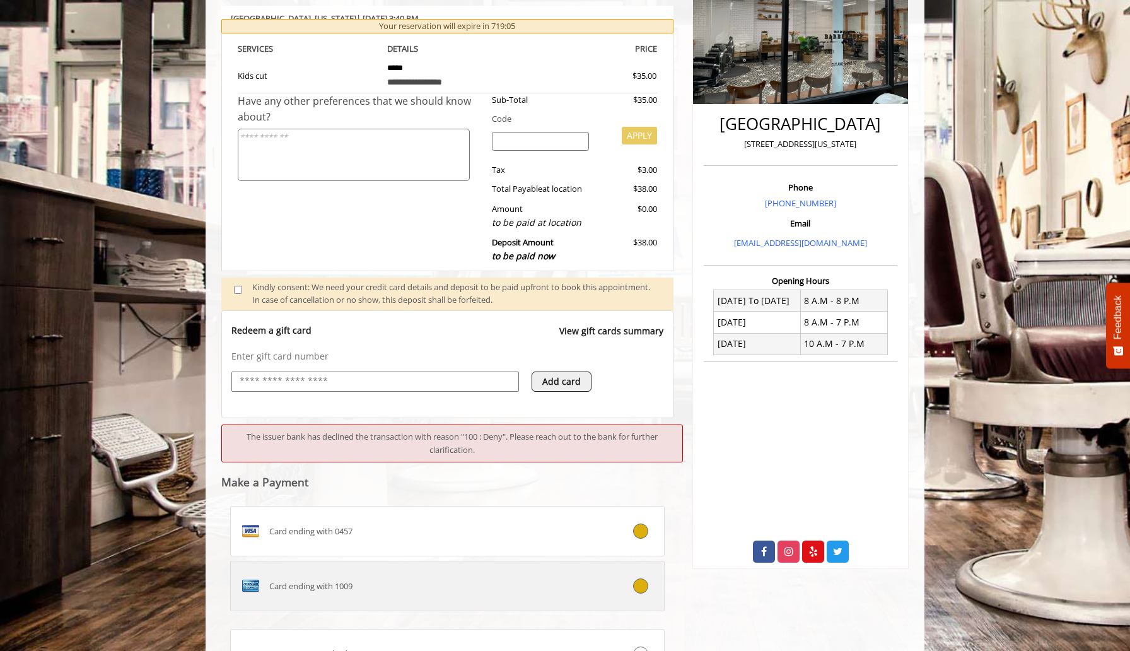
click at [508, 584] on div "Card ending with 1009" at bounding box center [411, 586] width 361 height 20
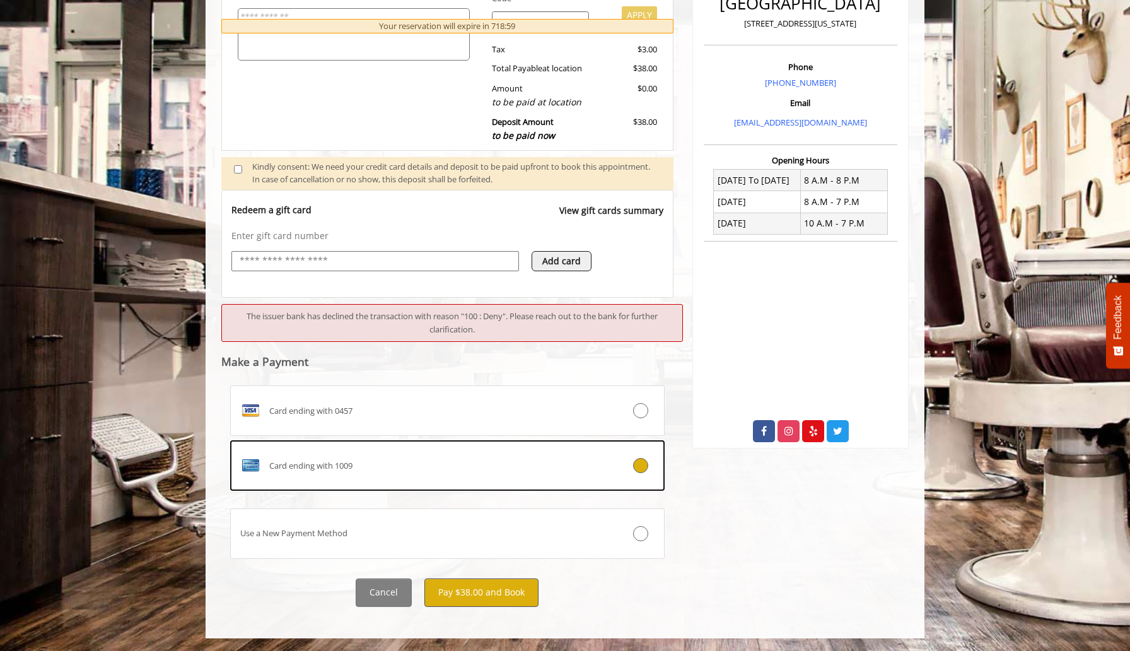
scroll to position [0, 0]
click at [483, 586] on button "Pay $38.00 and Book" at bounding box center [481, 592] width 114 height 28
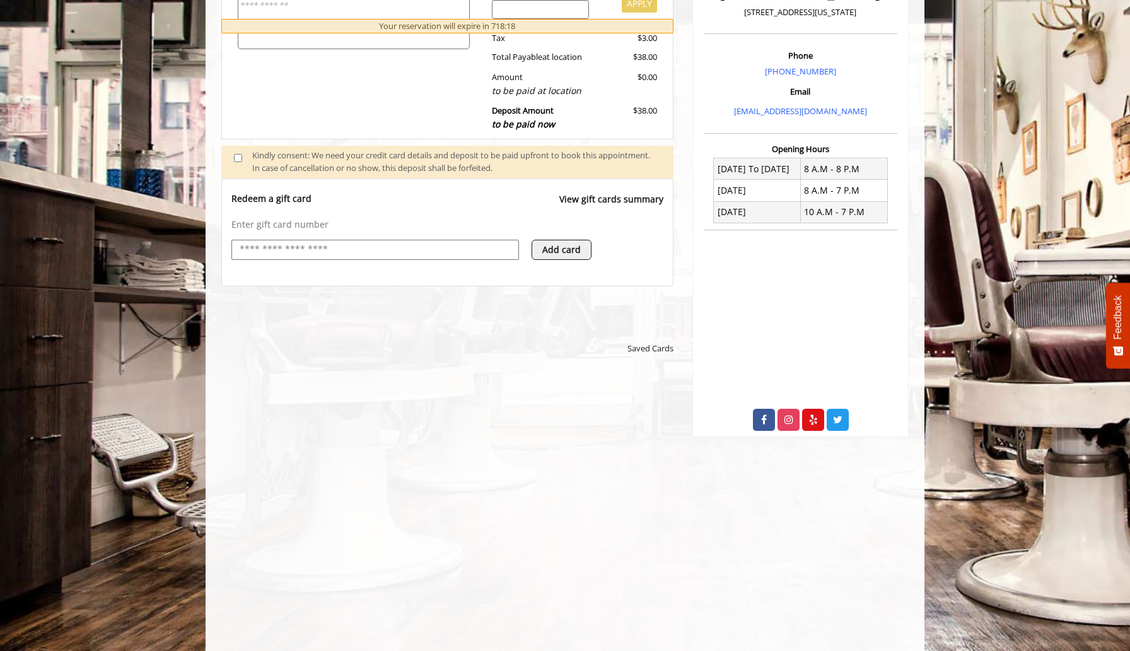
scroll to position [354, 0]
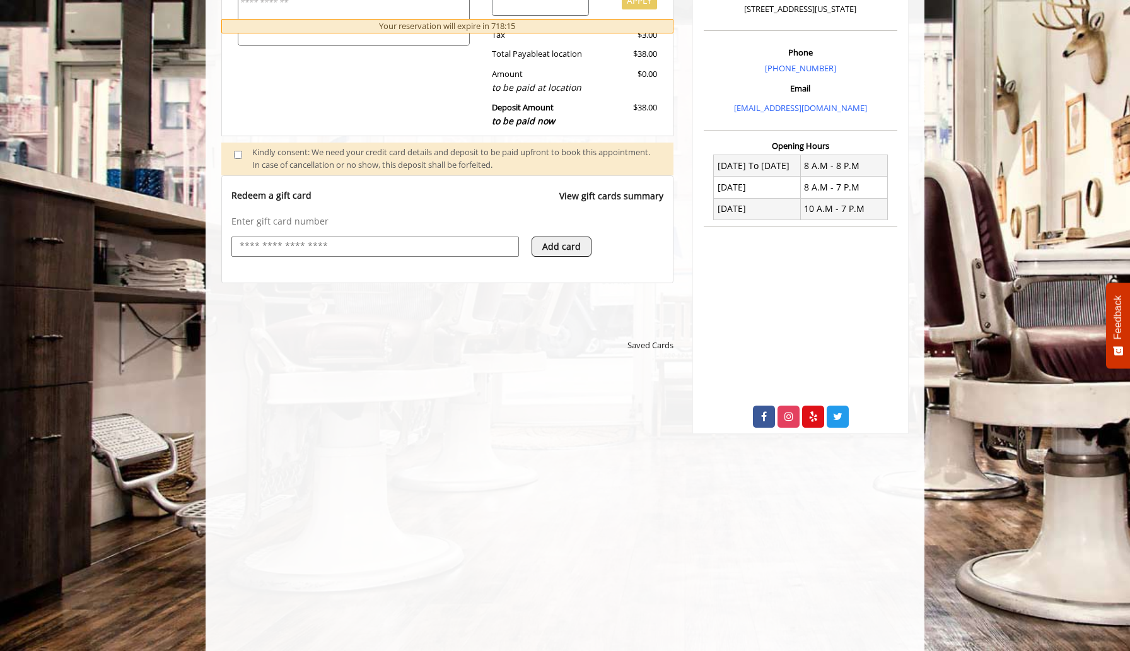
click at [526, 587] on div "**********" at bounding box center [447, 503] width 424 height 252
click at [532, 521] on div "**********" at bounding box center [447, 503] width 424 height 252
click at [532, 519] on div "**********" at bounding box center [447, 503] width 424 height 252
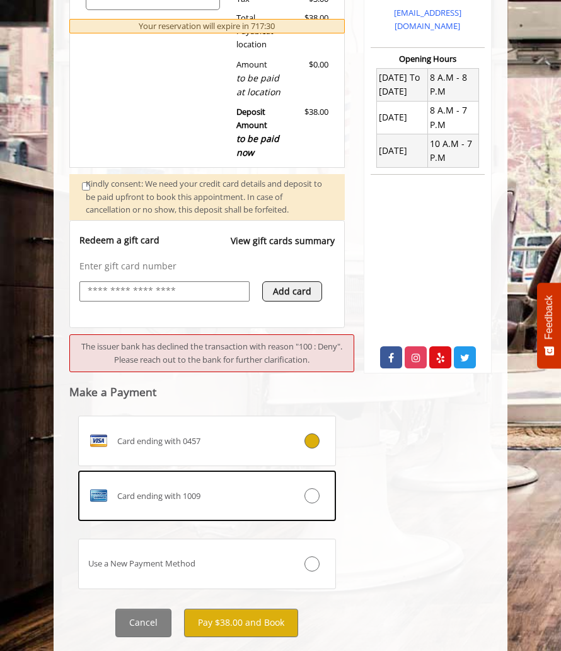
scroll to position [386, 0]
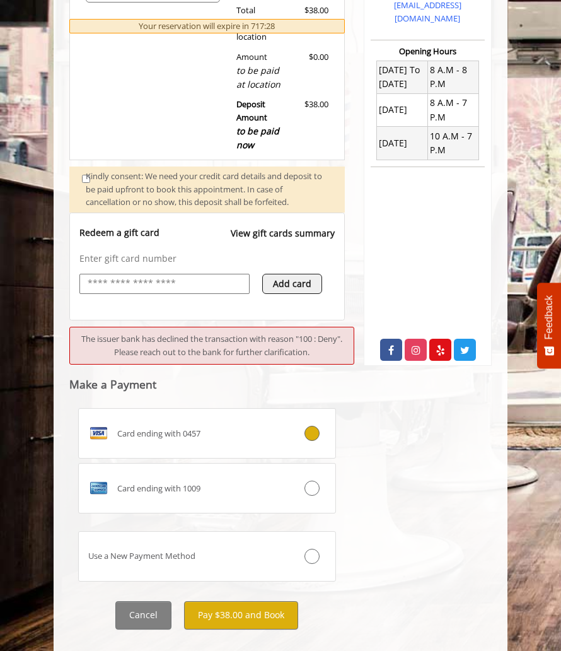
click at [216, 283] on input "text" at bounding box center [164, 283] width 156 height 15
type input "**********"
click at [315, 432] on icon at bounding box center [311, 432] width 15 height 15
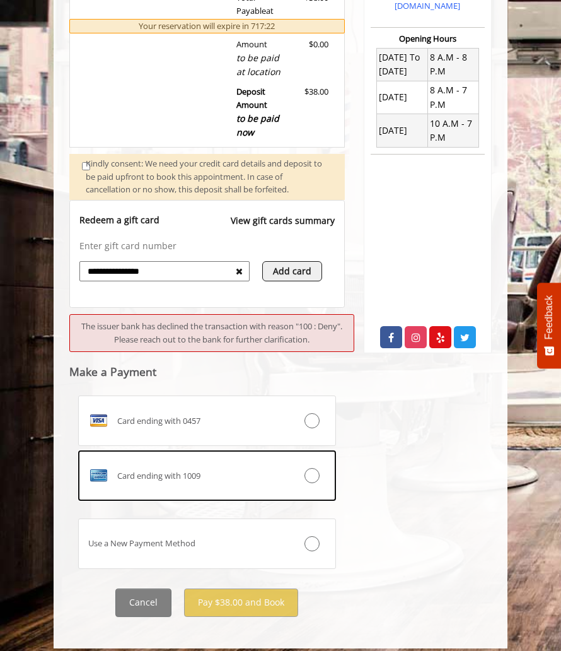
scroll to position [405, 0]
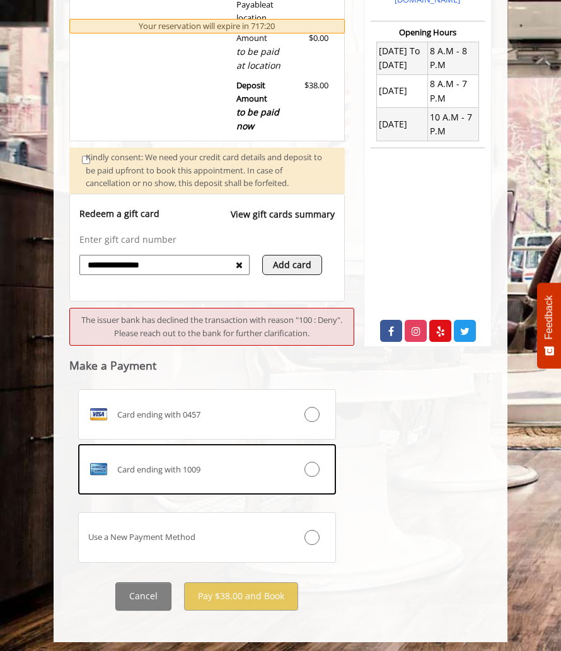
click at [290, 259] on button "Add card" at bounding box center [292, 265] width 60 height 20
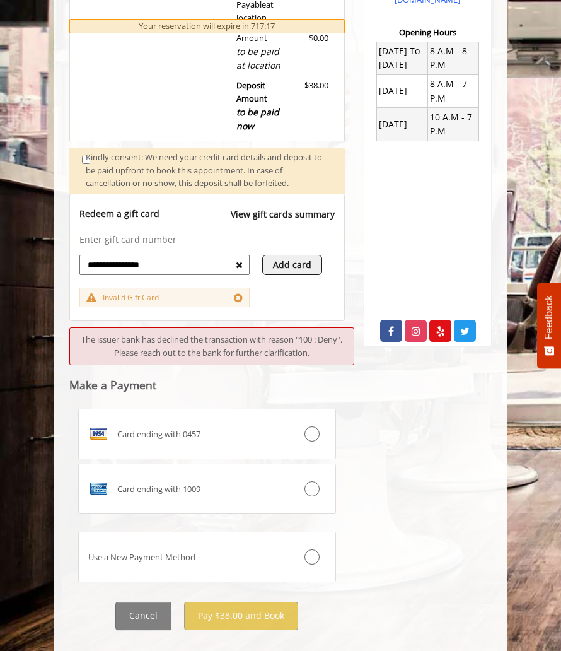
click at [180, 296] on div "Invalid Gift Card" at bounding box center [164, 297] width 170 height 20
click at [237, 294] on icon at bounding box center [238, 297] width 9 height 10
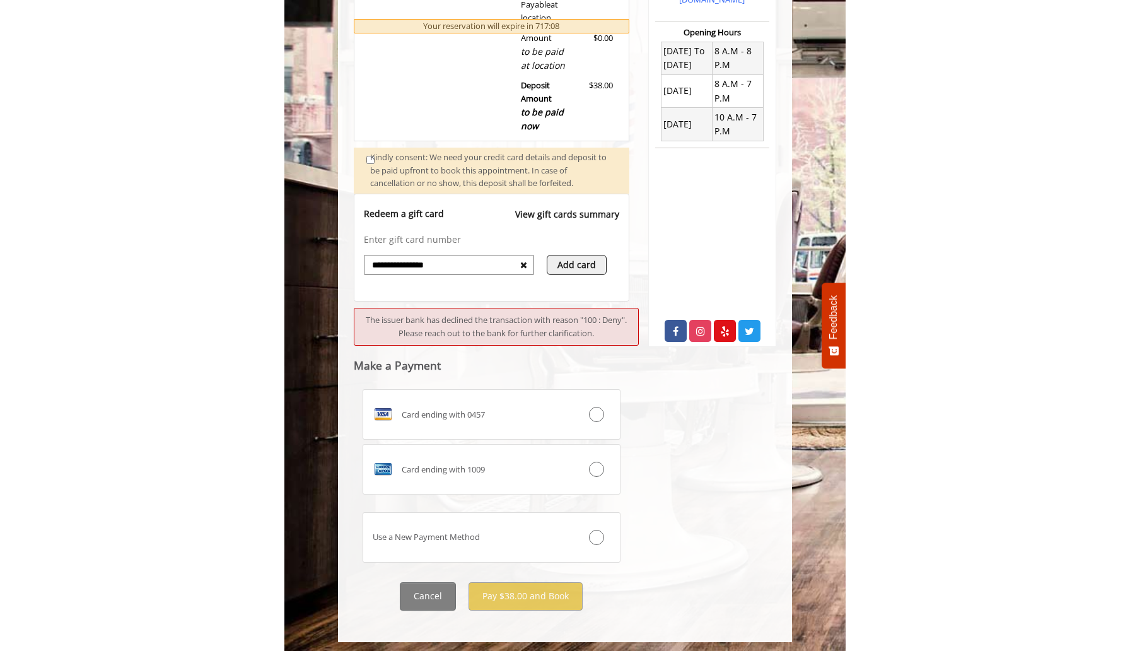
scroll to position [340, 0]
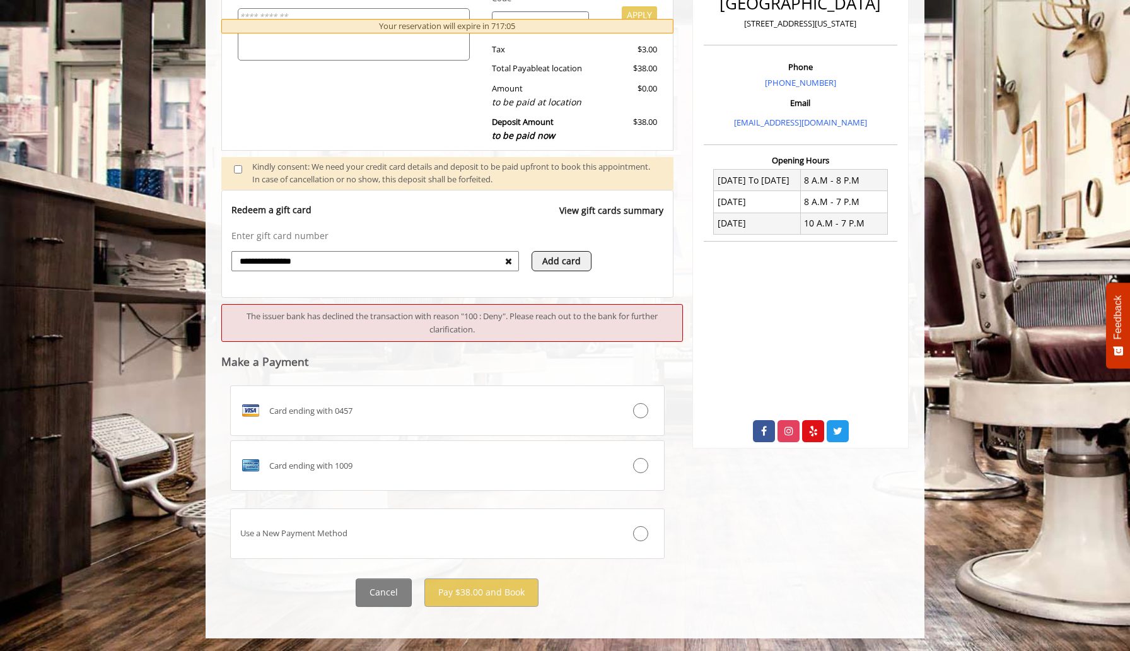
click at [370, 260] on input "**********" at bounding box center [371, 260] width 267 height 15
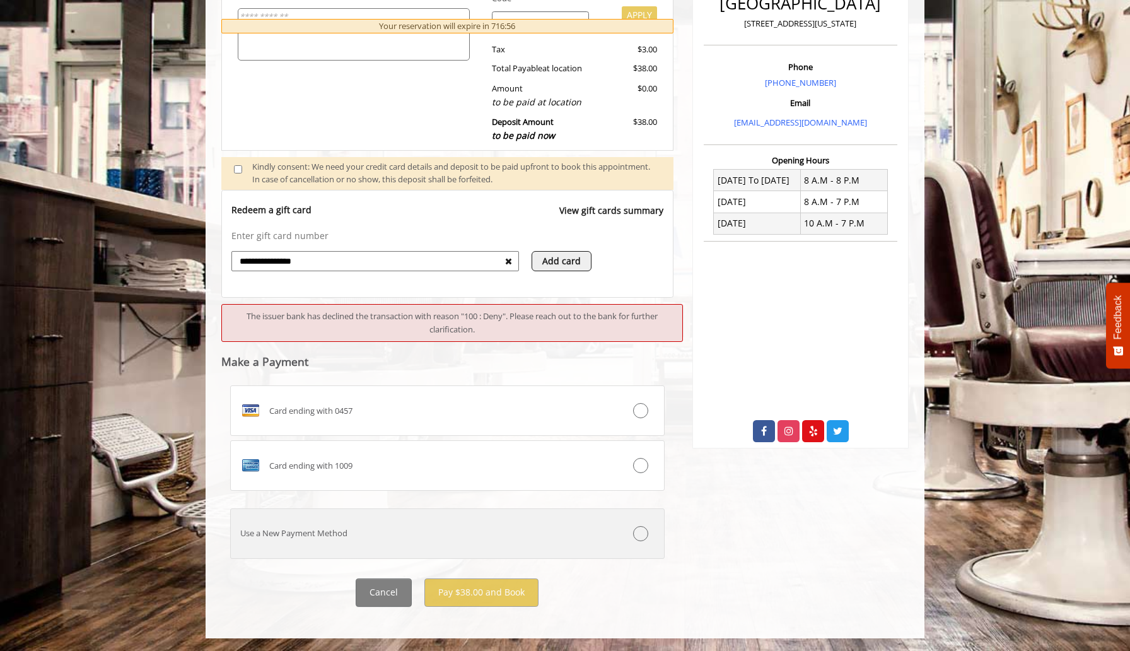
click at [475, 536] on div "Use a New Payment Method" at bounding box center [411, 532] width 361 height 13
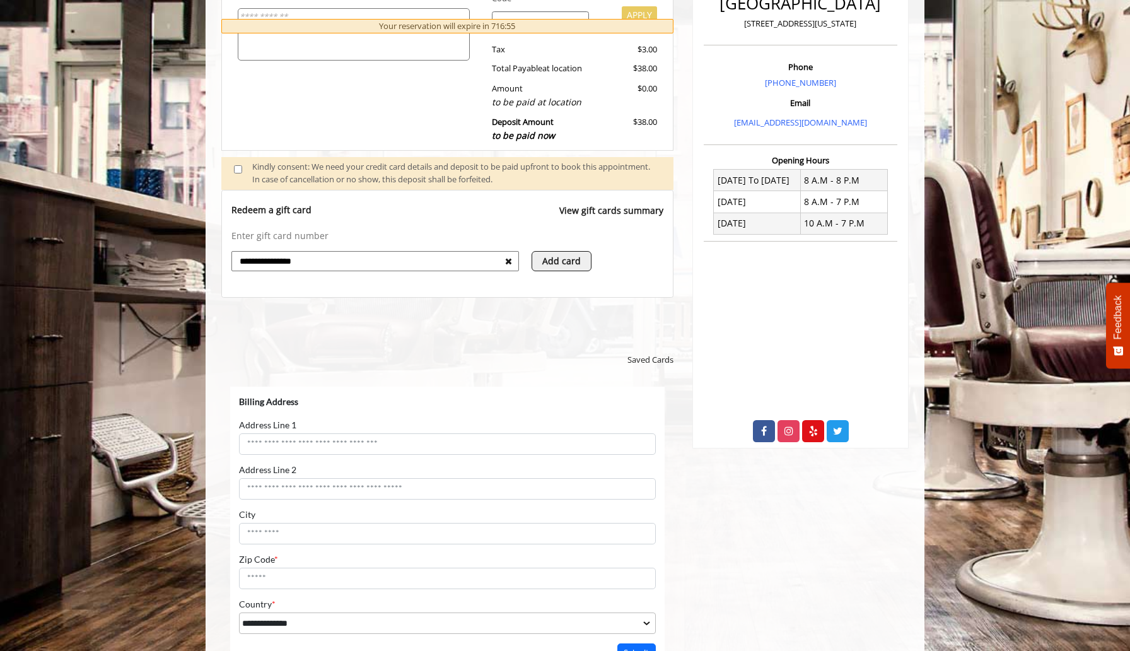
scroll to position [0, 0]
select select "***"
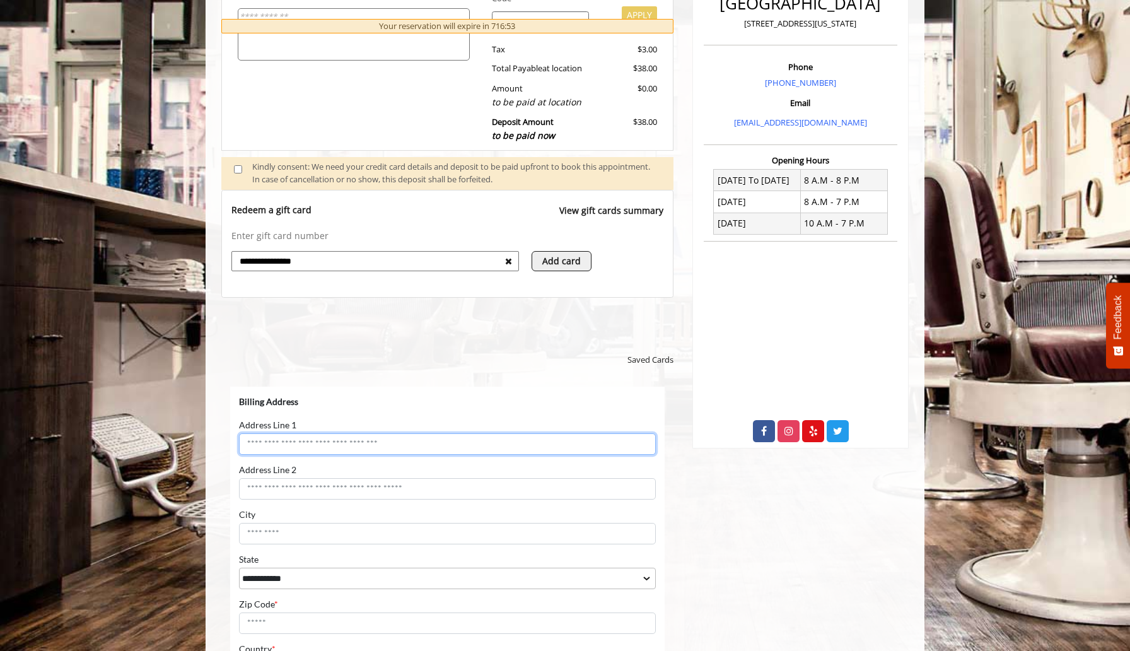
click at [349, 441] on input "Address Line 1" at bounding box center [447, 443] width 417 height 21
type input "**********"
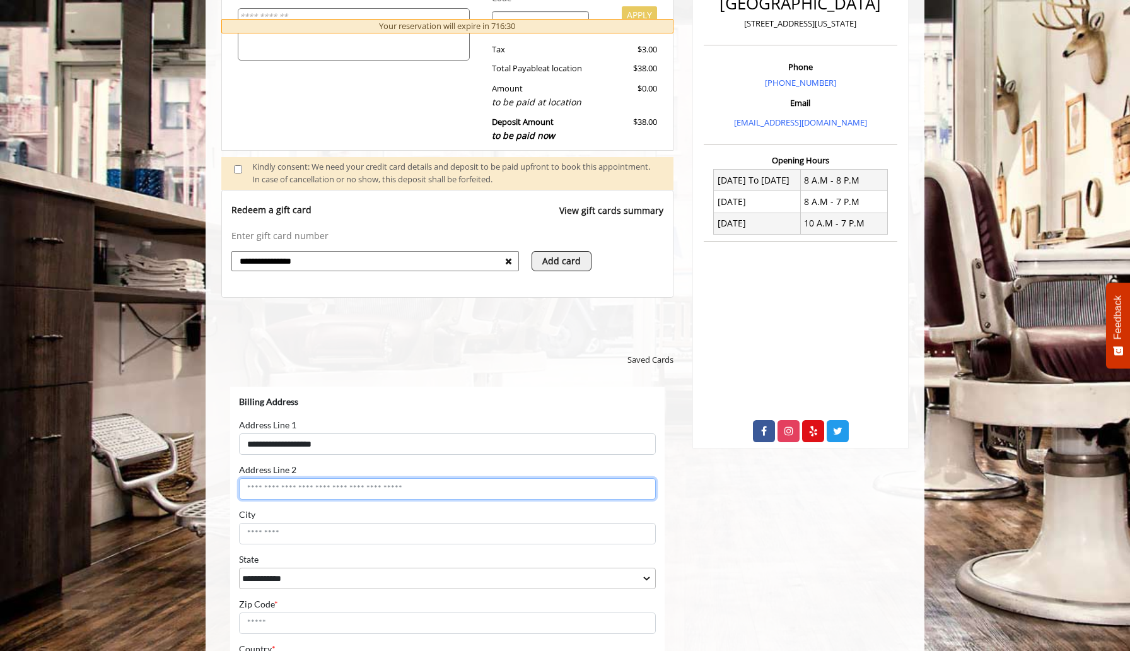
click at [357, 485] on input "Address Line 2" at bounding box center [447, 488] width 417 height 21
type input "***"
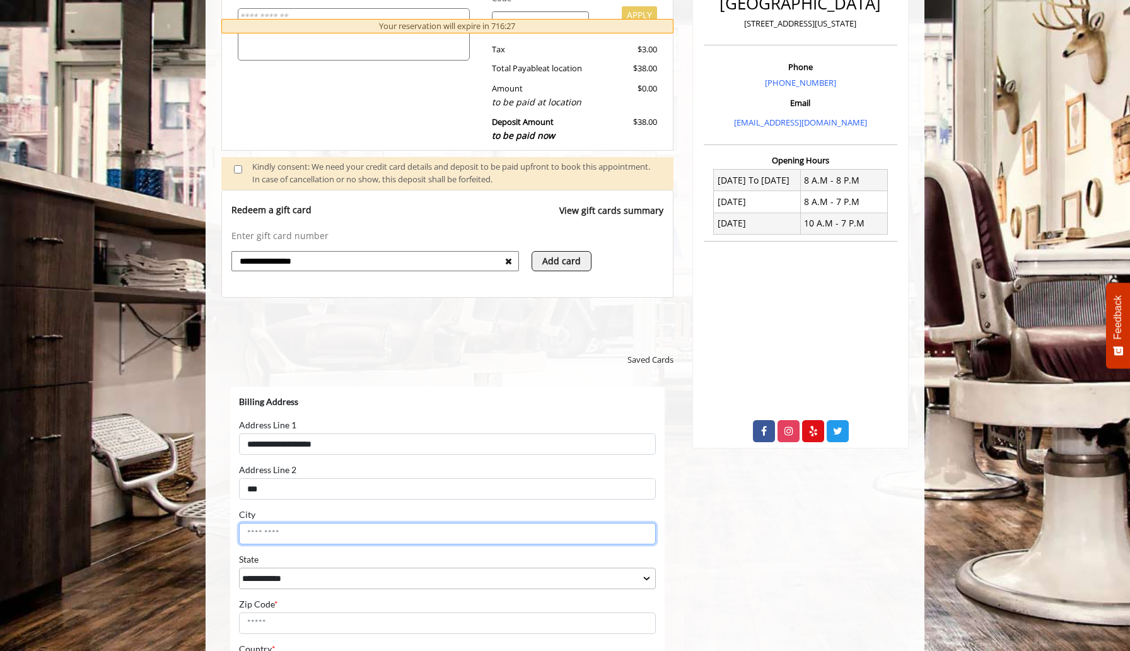
click at [350, 532] on input "City" at bounding box center [447, 533] width 417 height 21
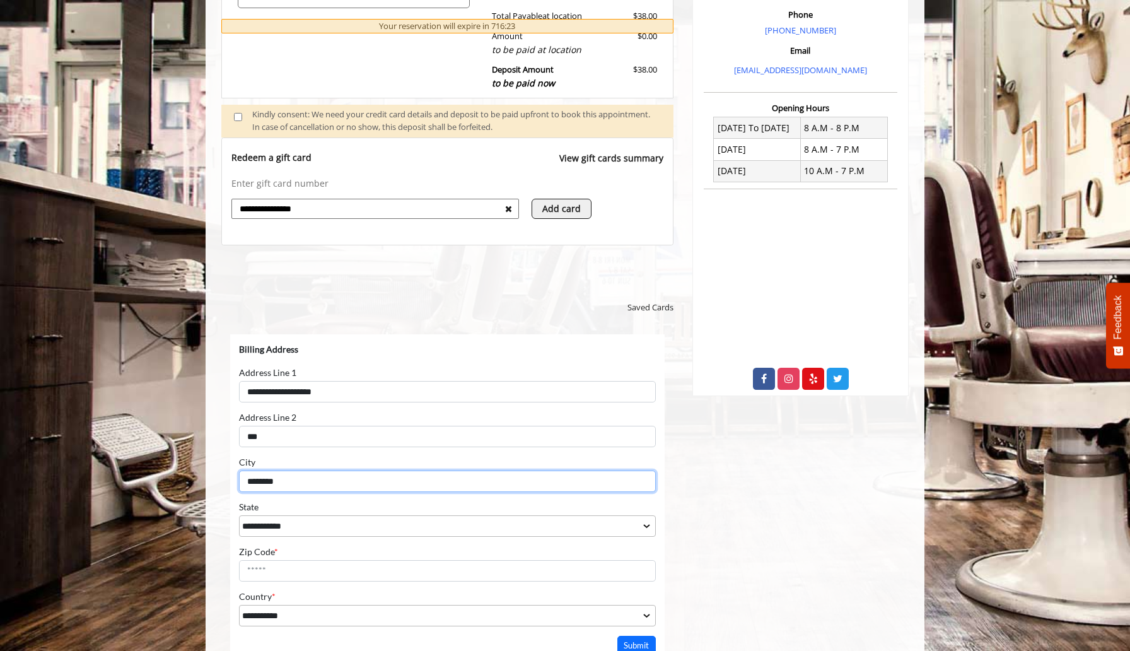
scroll to position [396, 0]
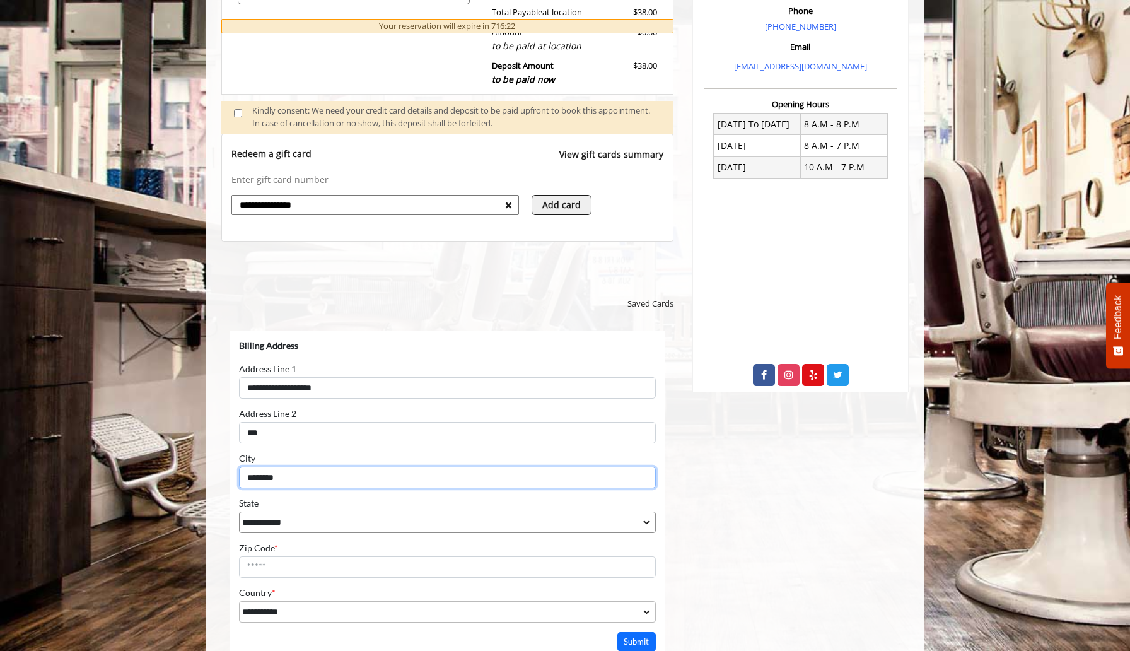
type input "********"
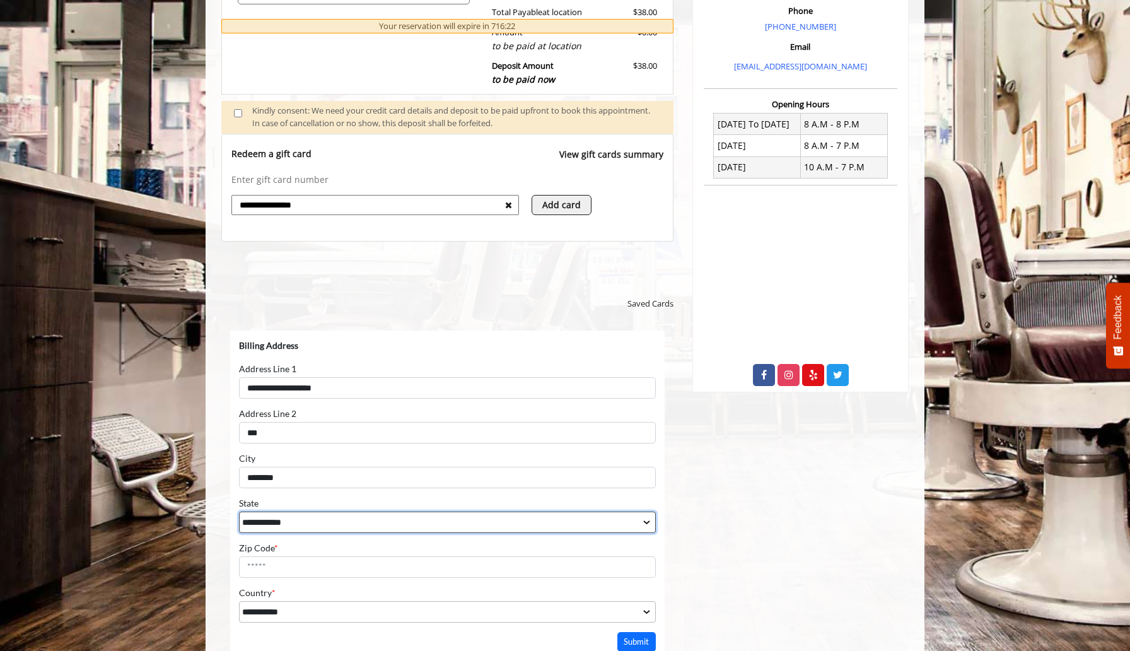
click at [303, 522] on select "**********" at bounding box center [447, 521] width 417 height 21
select select "**"
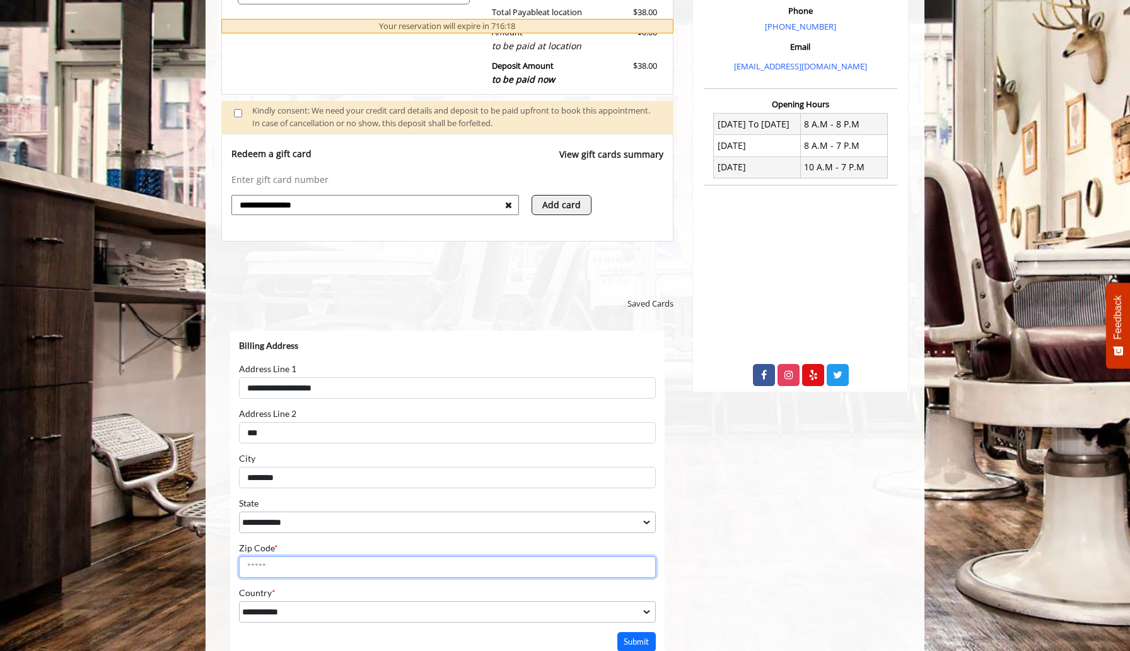
click at [291, 567] on input "Zip Code *" at bounding box center [447, 566] width 417 height 21
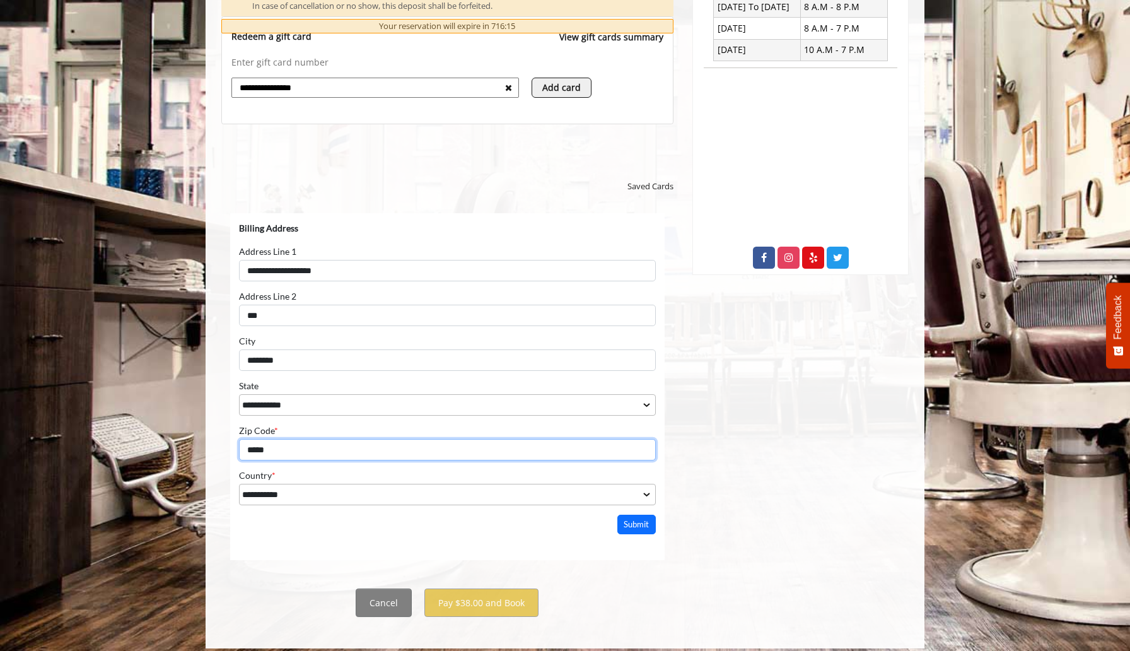
scroll to position [523, 0]
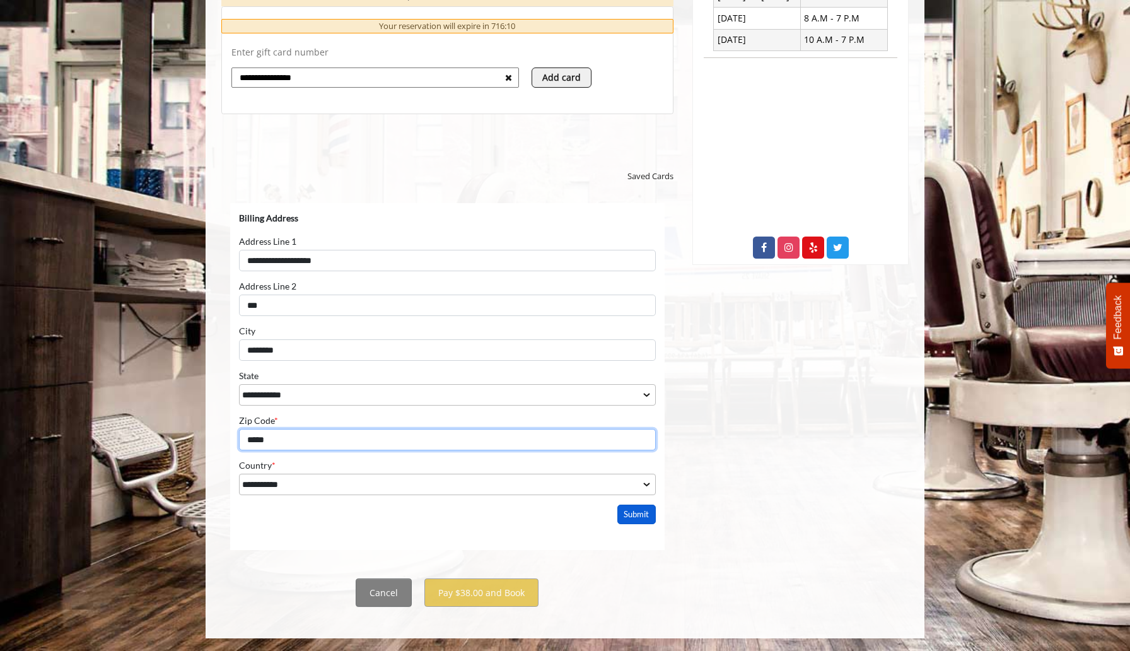
type input "*****"
click at [644, 517] on button "Submit" at bounding box center [636, 514] width 39 height 20
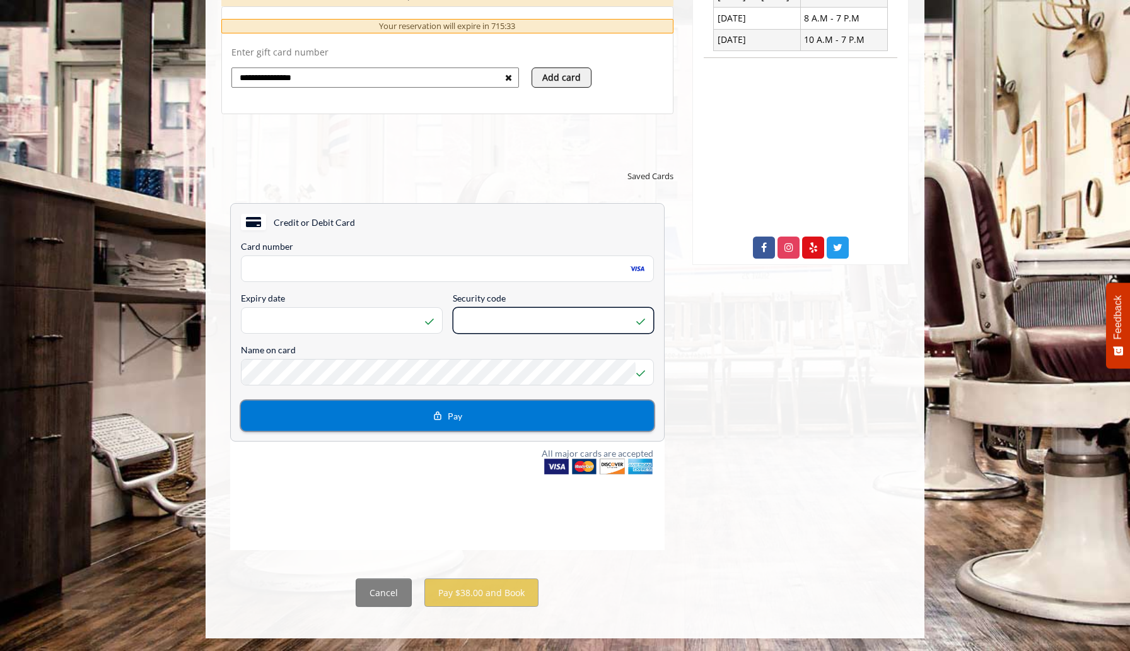
click at [463, 419] on button "Pay" at bounding box center [447, 415] width 413 height 30
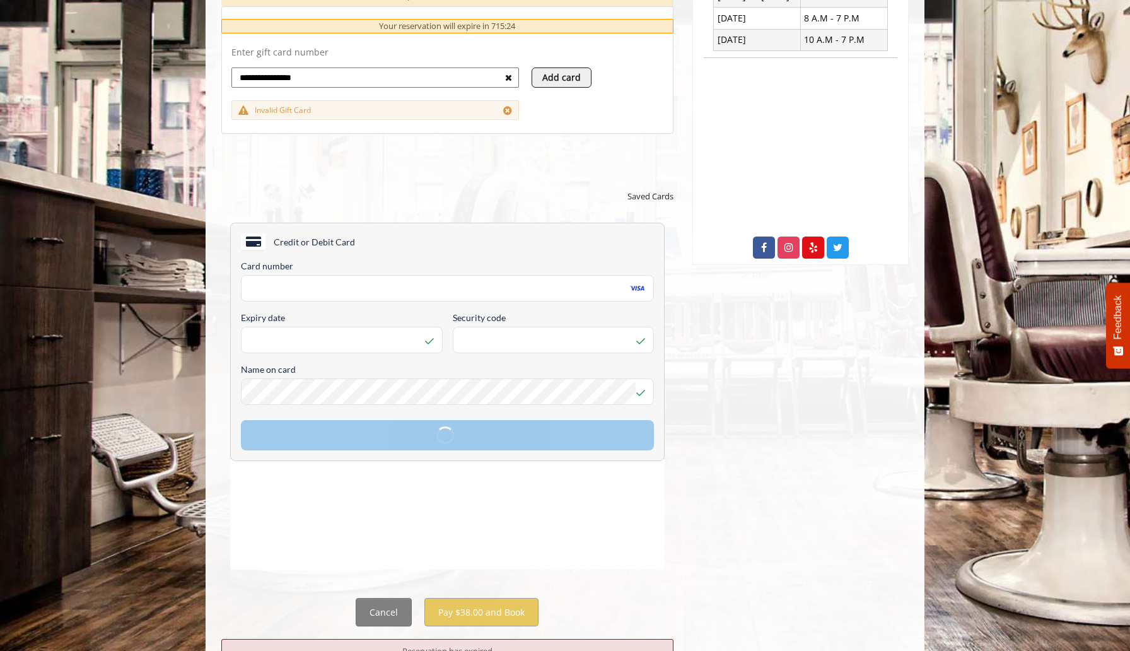
click at [385, 77] on input "**********" at bounding box center [371, 77] width 267 height 15
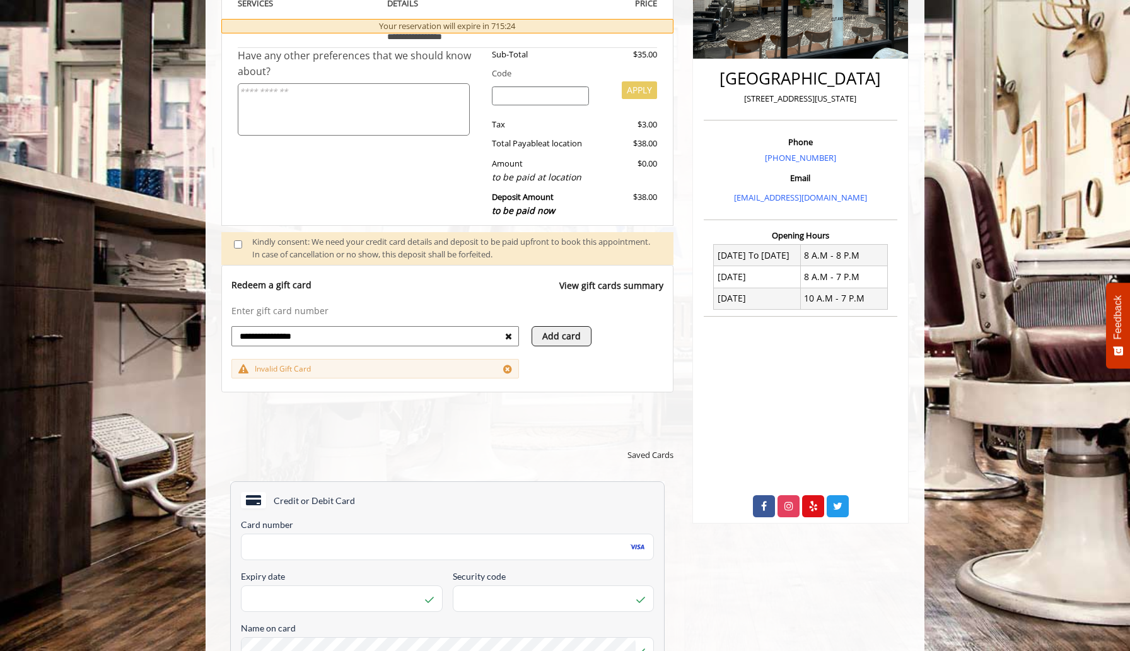
scroll to position [271, 0]
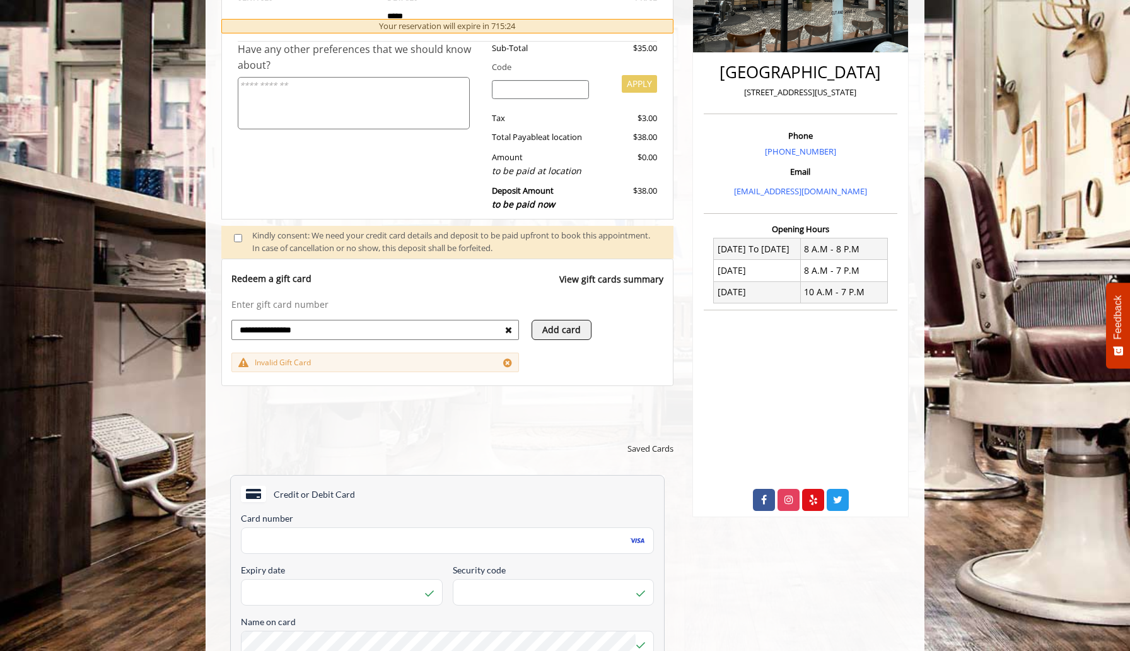
click at [509, 364] on icon at bounding box center [507, 362] width 9 height 10
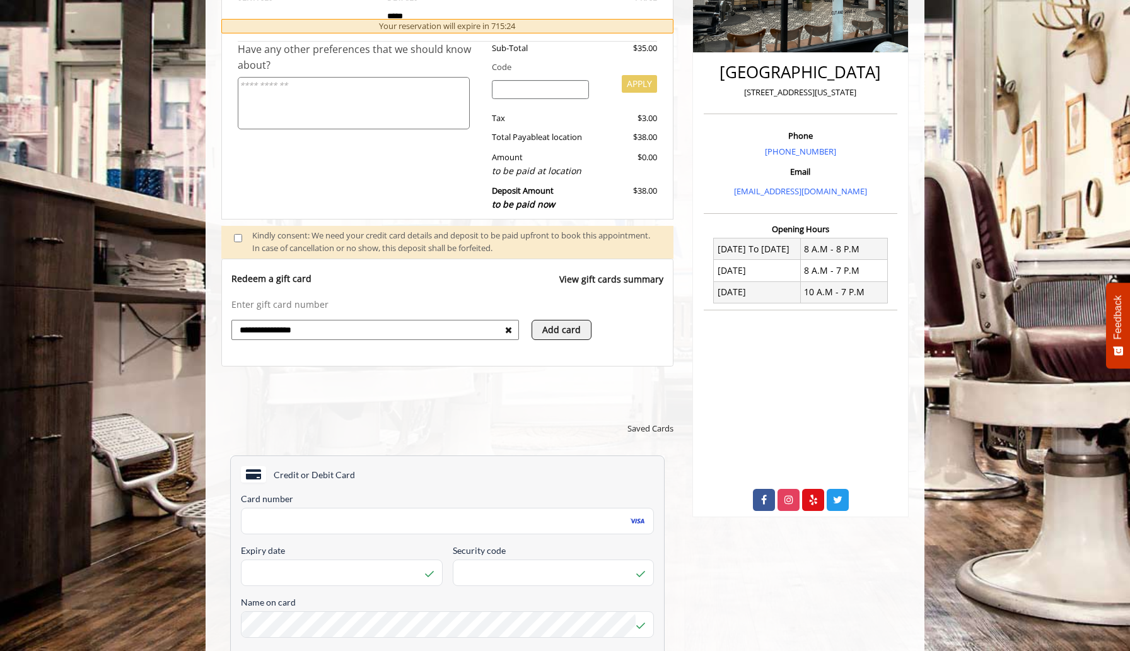
drag, startPoint x: 337, startPoint y: 330, endPoint x: 182, endPoint y: 326, distance: 155.1
click at [182, 326] on body "**********" at bounding box center [565, 375] width 1130 height 1091
click at [250, 448] on div at bounding box center [447, 635] width 452 height 378
click at [465, 146] on div "Have any other preferences that we should know about?" at bounding box center [360, 130] width 245 height 176
click at [421, 275] on div "Redeem a gift card View gift cards summary" at bounding box center [447, 285] width 432 height 26
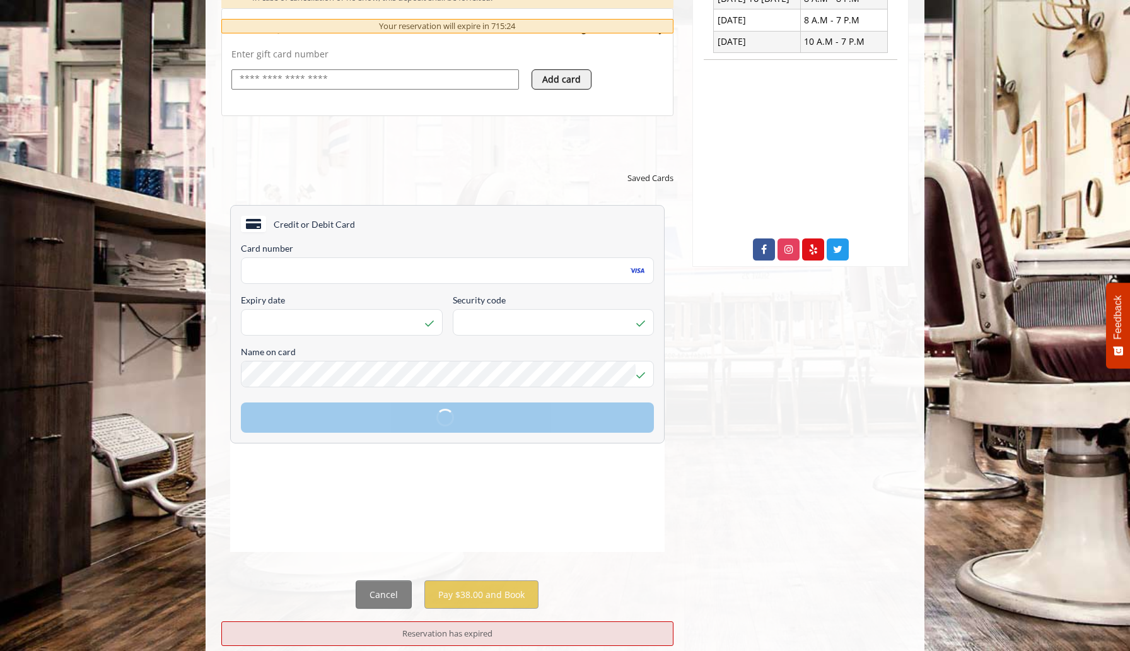
scroll to position [554, 0]
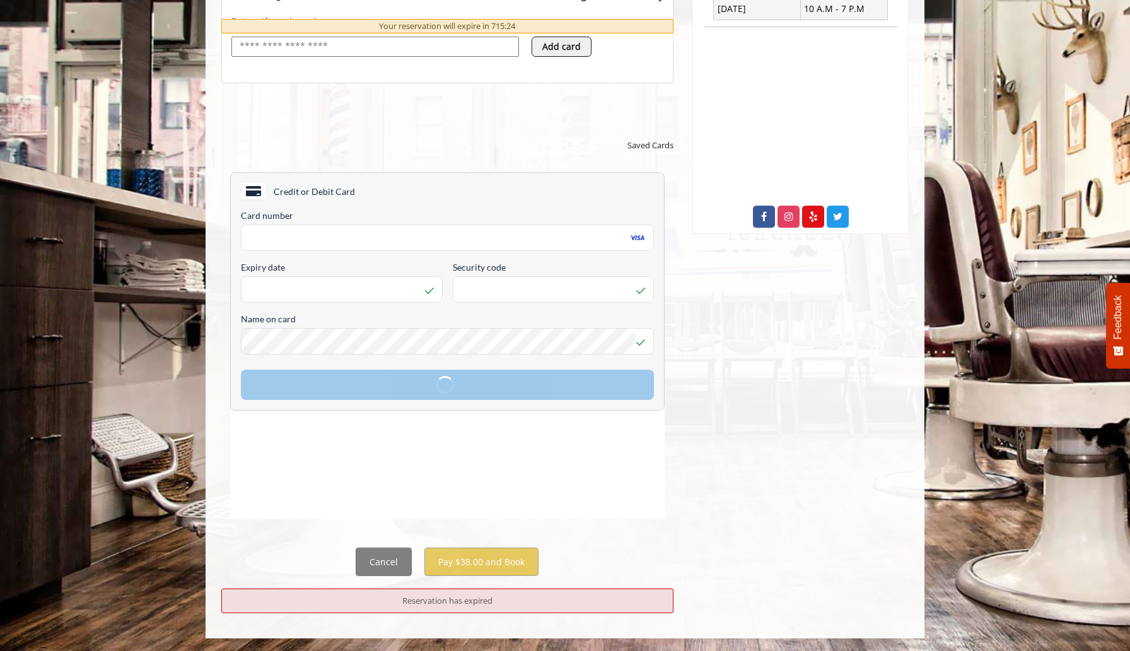
click at [427, 608] on div "Reservation has expired" at bounding box center [447, 600] width 452 height 25
click at [388, 571] on button "Cancel" at bounding box center [384, 561] width 56 height 28
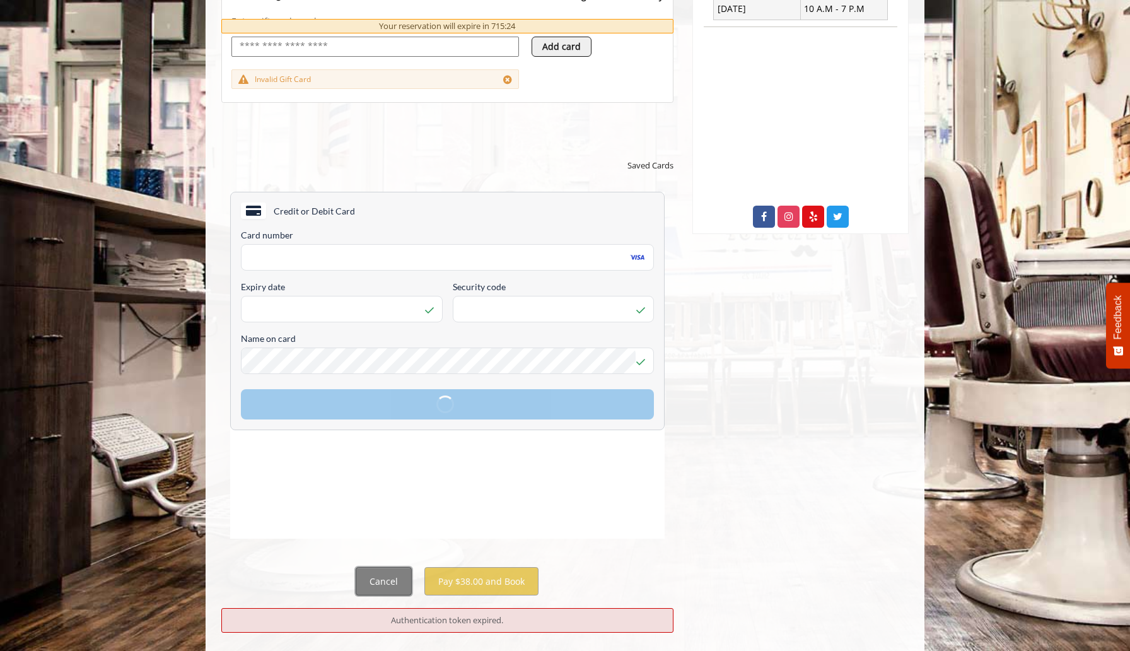
click at [387, 584] on button "Cancel" at bounding box center [384, 581] width 56 height 28
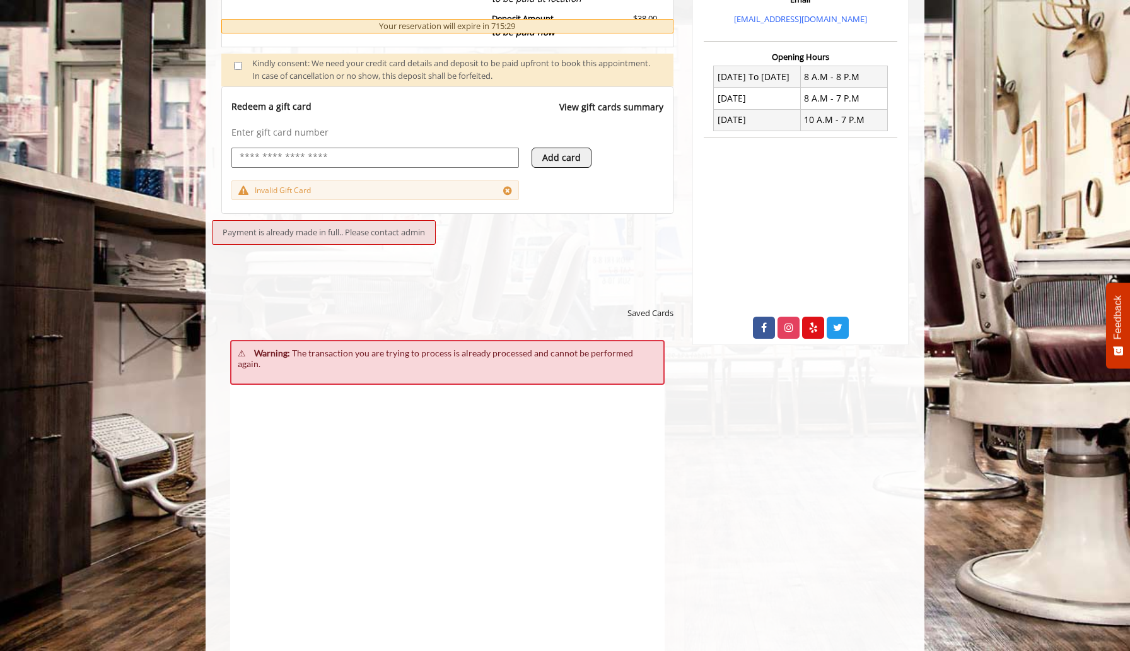
scroll to position [447, 0]
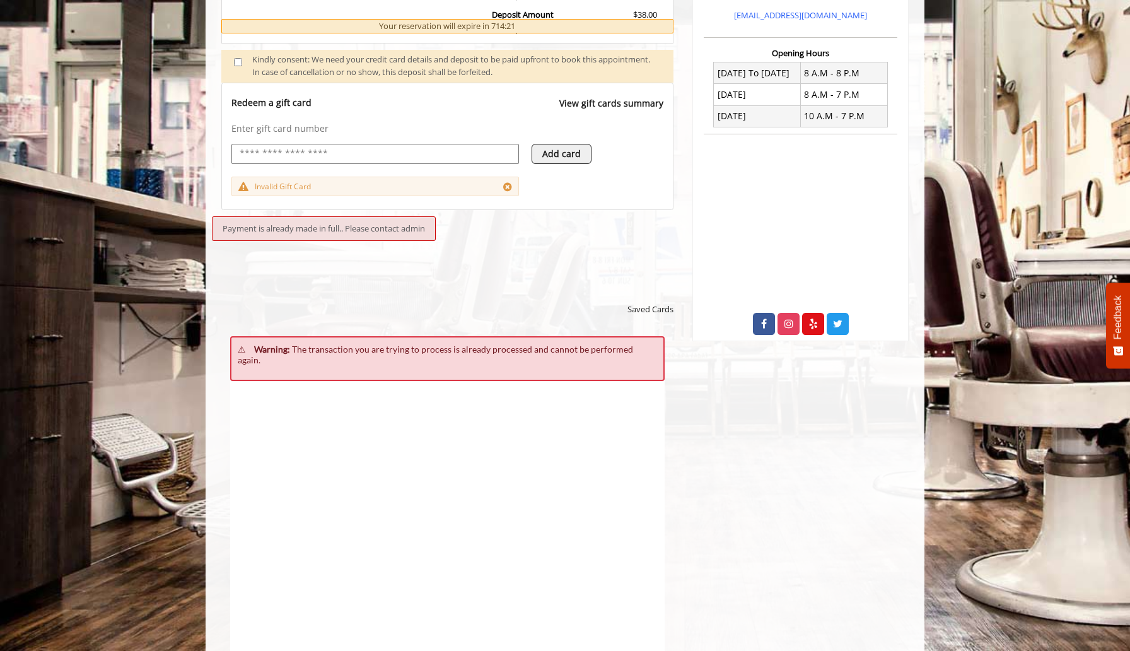
click at [362, 234] on div "Payment is already made in full.. Please contact admin" at bounding box center [324, 228] width 224 height 25
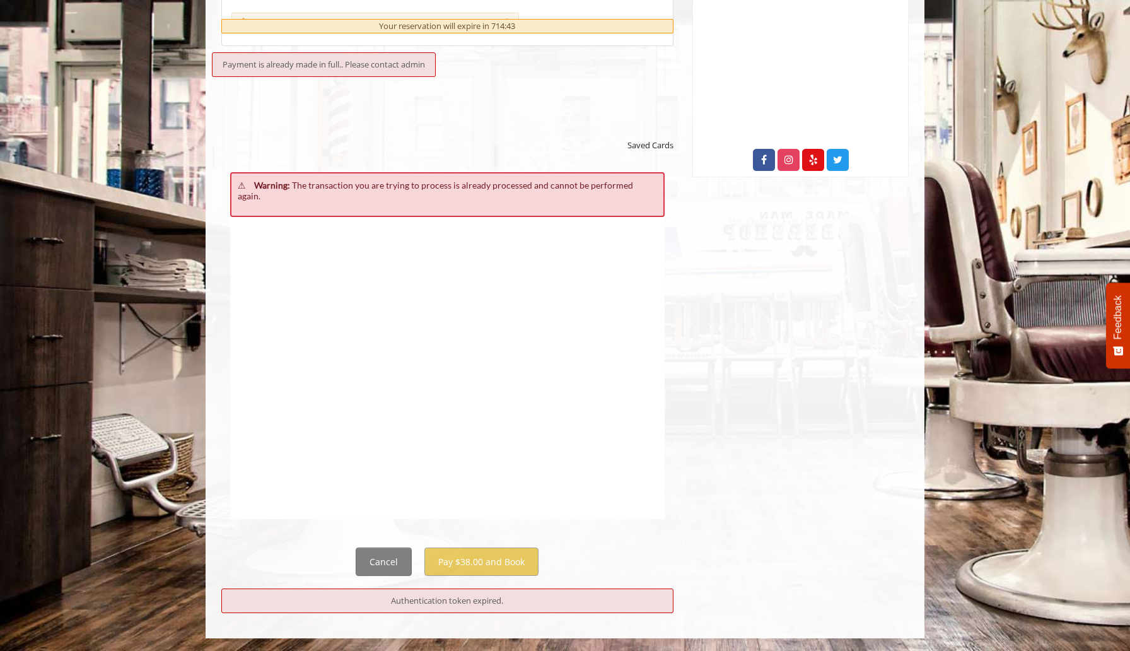
scroll to position [0, 0]
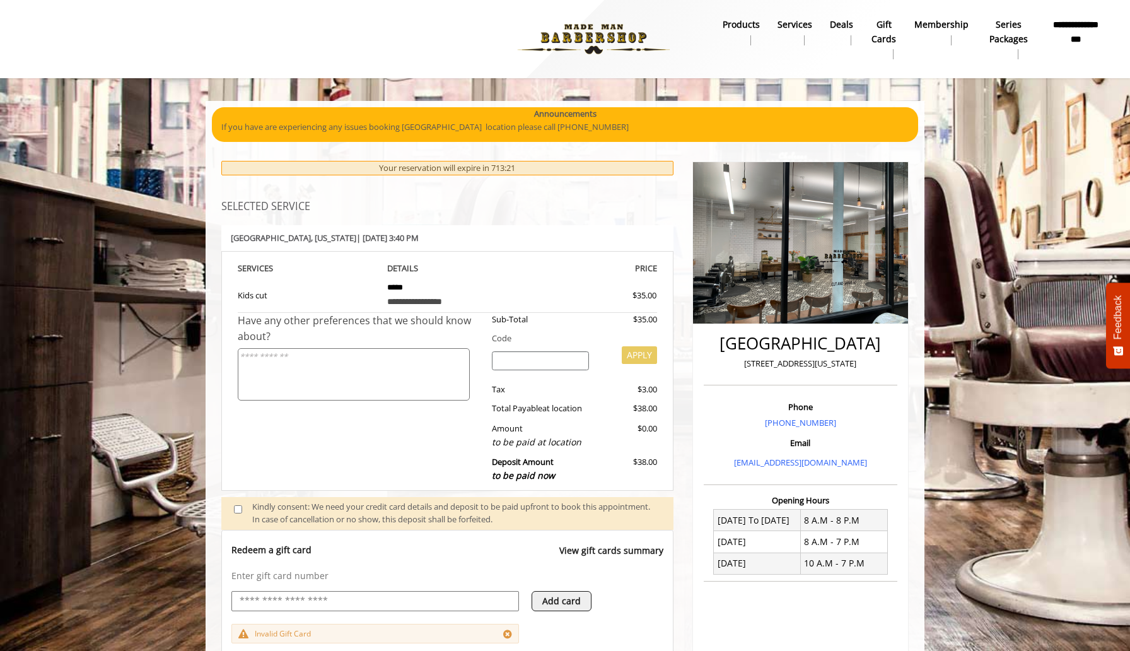
click at [1093, 36] on b "**********" at bounding box center [1075, 32] width 54 height 28
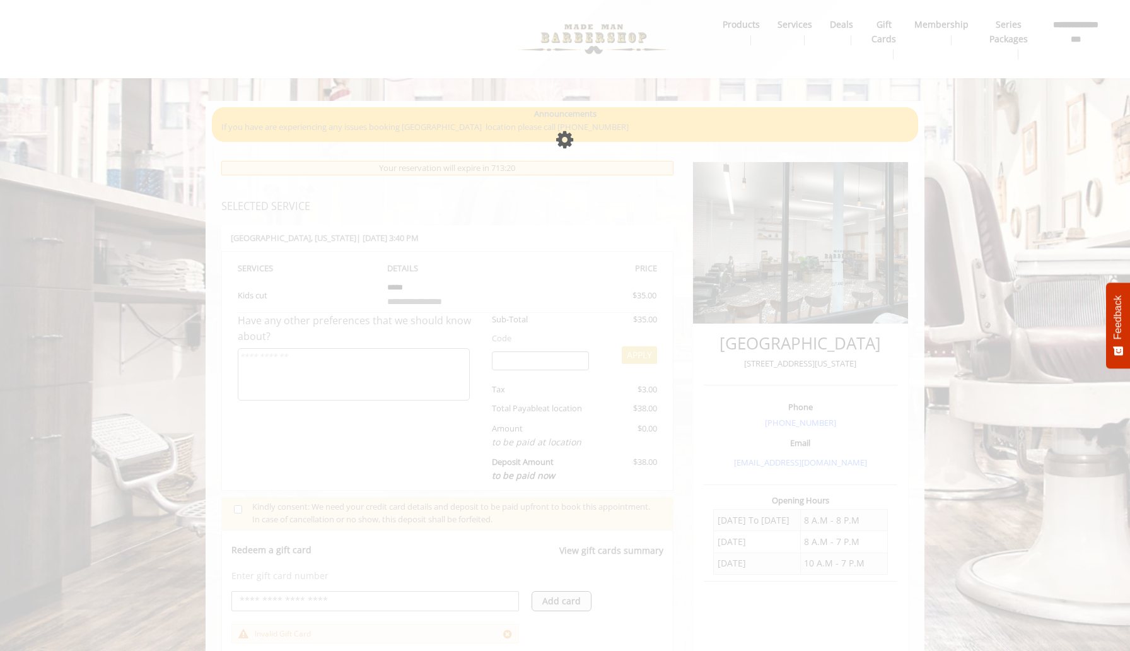
select select
select select "***"
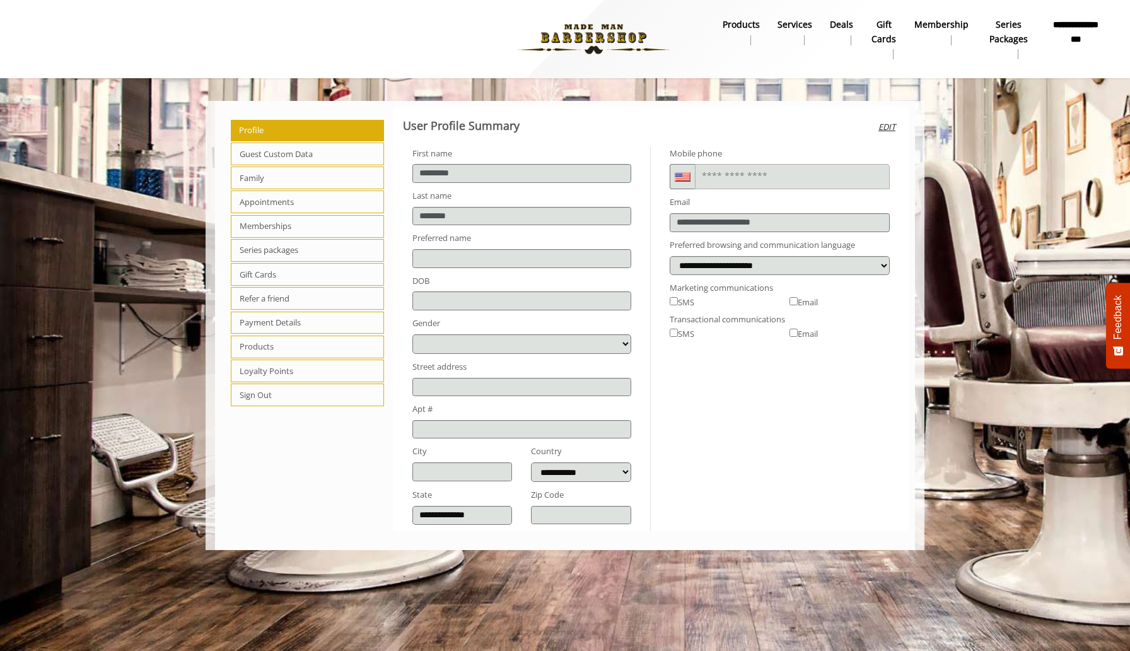
click at [323, 398] on span "Sign Out" at bounding box center [307, 394] width 153 height 23
